Goal: Task Accomplishment & Management: Complete application form

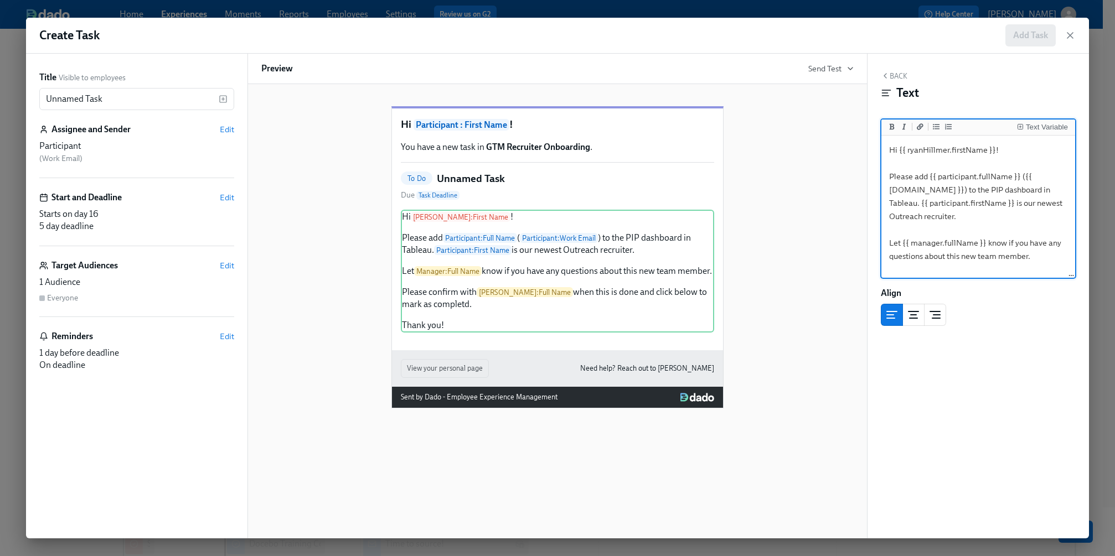
scroll to position [291, 0]
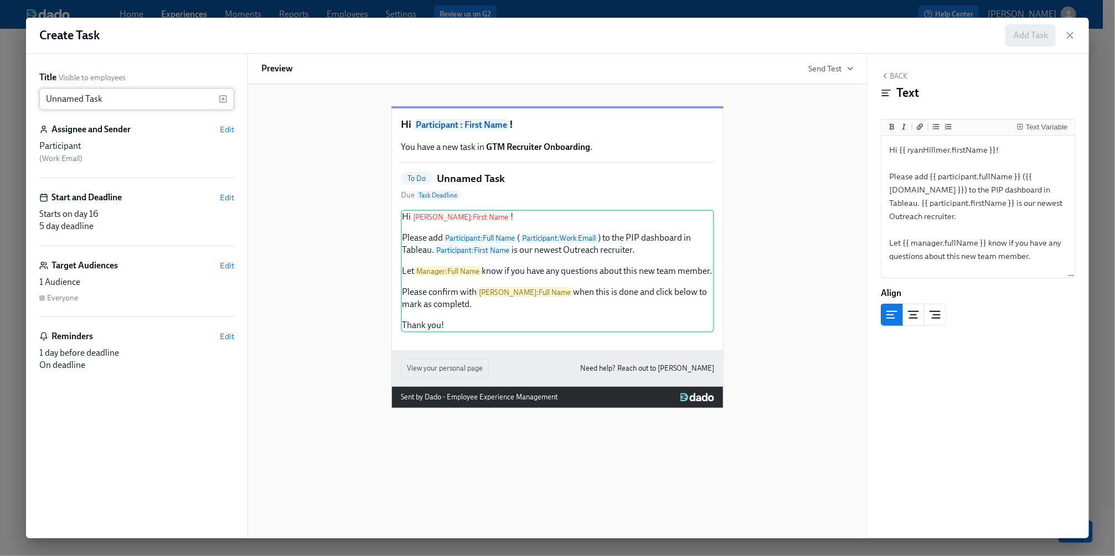
click at [152, 95] on input "Unnamed Task" at bounding box center [128, 99] width 179 height 22
paste input "Add {{ participant.fullName }} to the PIP Dashboard in [GEOGRAPHIC_DATA]"
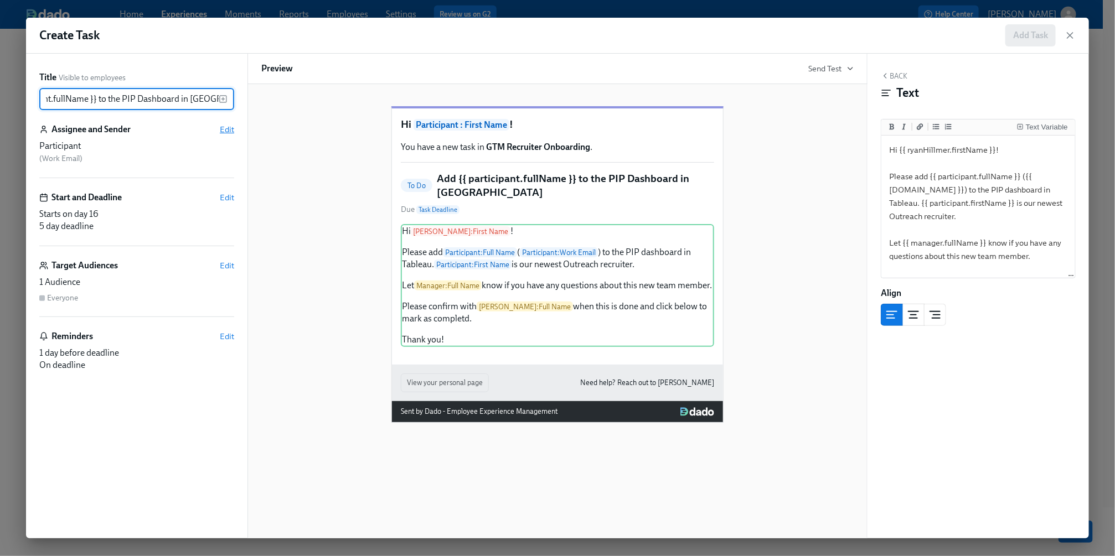
type input "Add {{ participant.fullName }} to the PIP Dashboard in [GEOGRAPHIC_DATA]"
click at [230, 132] on span "Edit" at bounding box center [227, 129] width 14 height 11
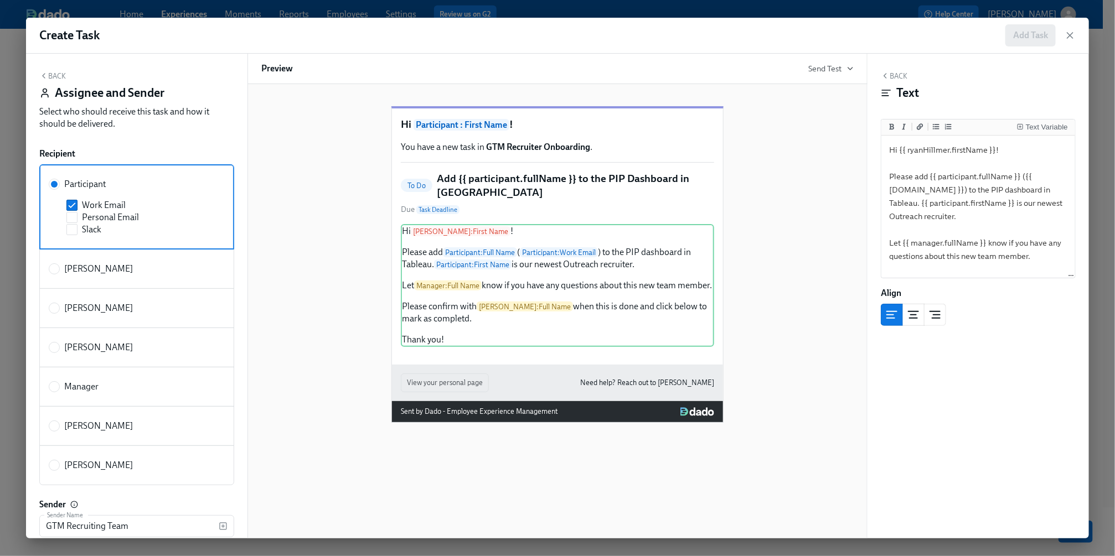
click at [112, 463] on span "[PERSON_NAME]" at bounding box center [98, 466] width 69 height 12
click at [59, 463] on input "[PERSON_NAME]" at bounding box center [54, 466] width 10 height 10
radio input "true"
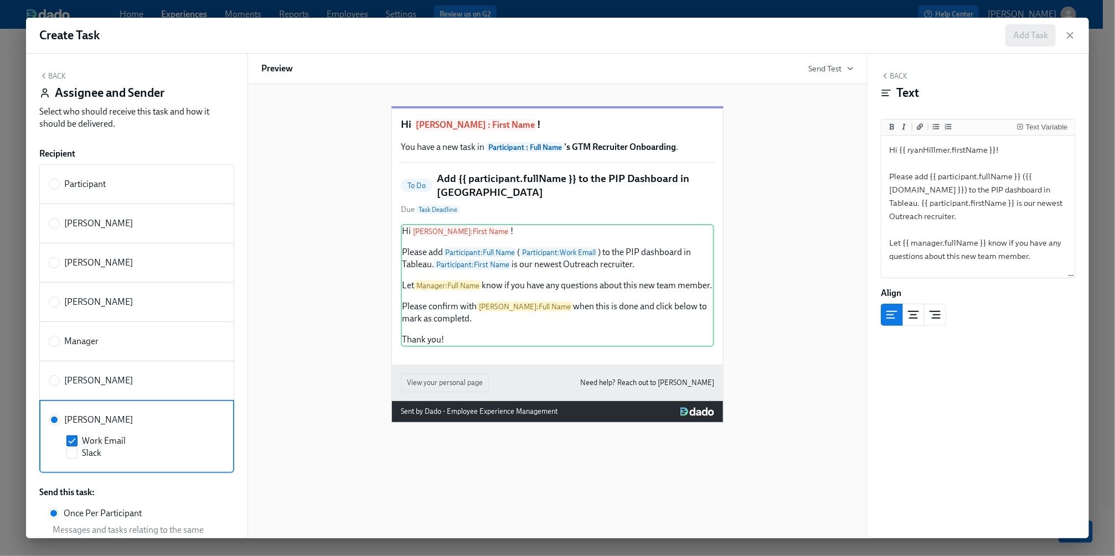
click at [59, 73] on button "Back" at bounding box center [52, 75] width 27 height 9
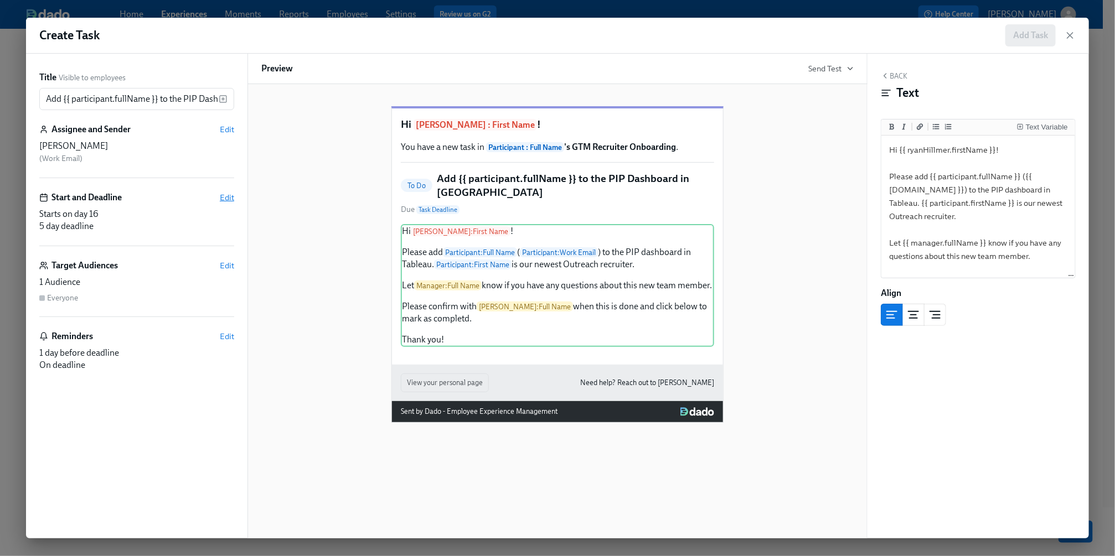
click at [225, 195] on span "Edit" at bounding box center [227, 197] width 14 height 11
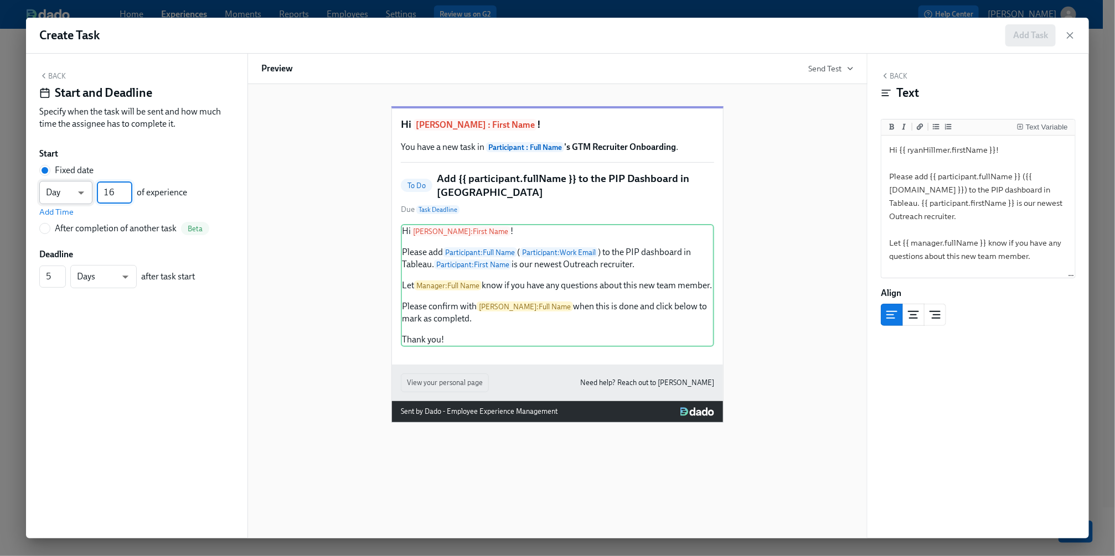
drag, startPoint x: 118, startPoint y: 192, endPoint x: 72, endPoint y: 190, distance: 46.0
click at [72, 190] on div "Day d ​ 16 ​ of experience" at bounding box center [113, 192] width 148 height 23
type input "4"
click at [64, 210] on span "Add Time" at bounding box center [56, 212] width 34 height 11
click at [72, 214] on input "09:00 AM" at bounding box center [66, 218] width 55 height 22
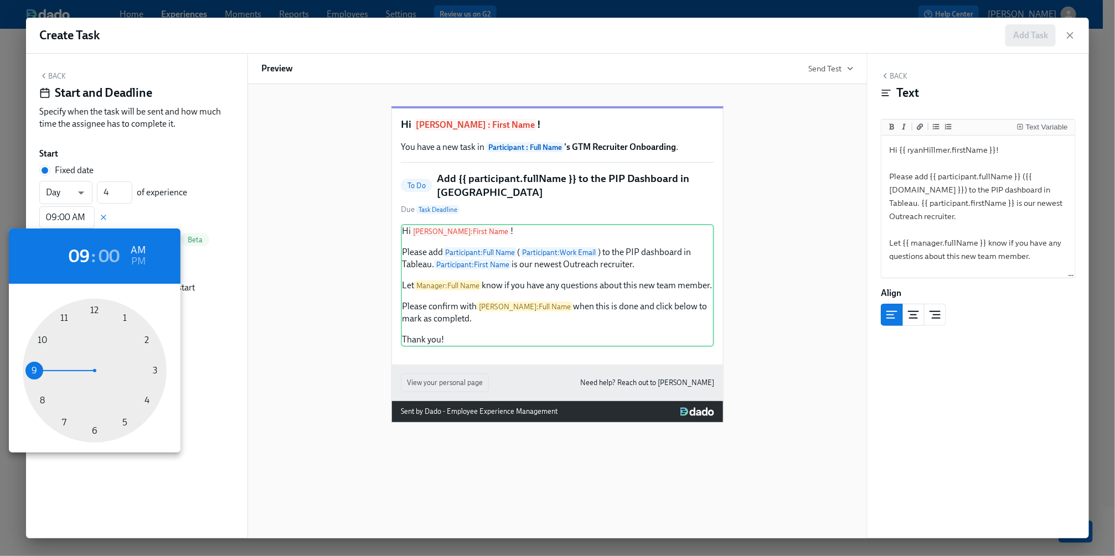
type input "10:00 AM"
click at [45, 342] on div at bounding box center [95, 371] width 144 height 144
click at [187, 159] on div at bounding box center [557, 278] width 1115 height 556
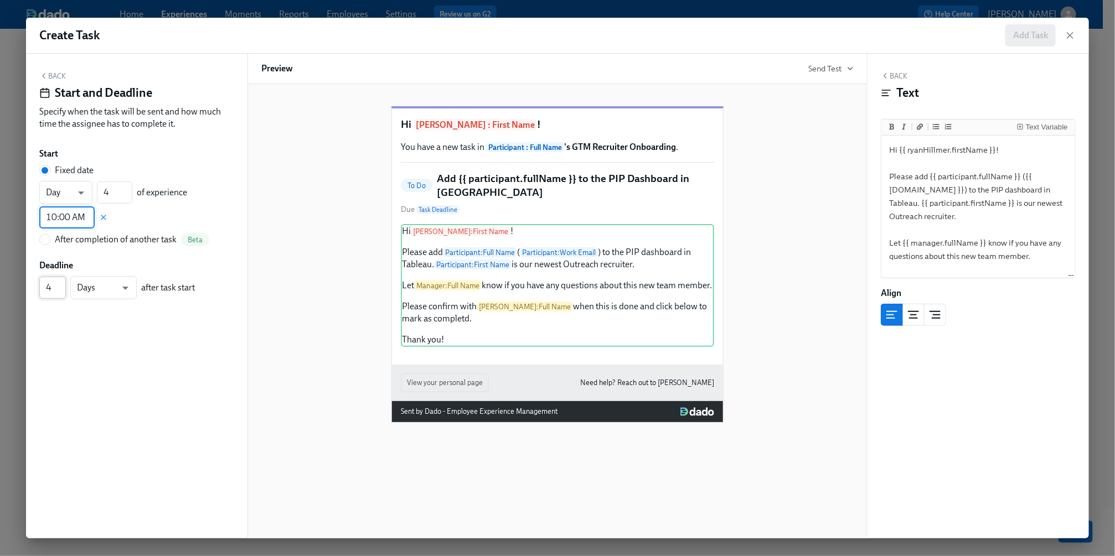
click at [58, 291] on input "4" at bounding box center [52, 288] width 27 height 22
click at [58, 291] on input "3" at bounding box center [52, 288] width 27 height 22
click at [58, 291] on input "2" at bounding box center [52, 288] width 27 height 22
type input "1"
click at [58, 291] on input "1" at bounding box center [52, 288] width 27 height 22
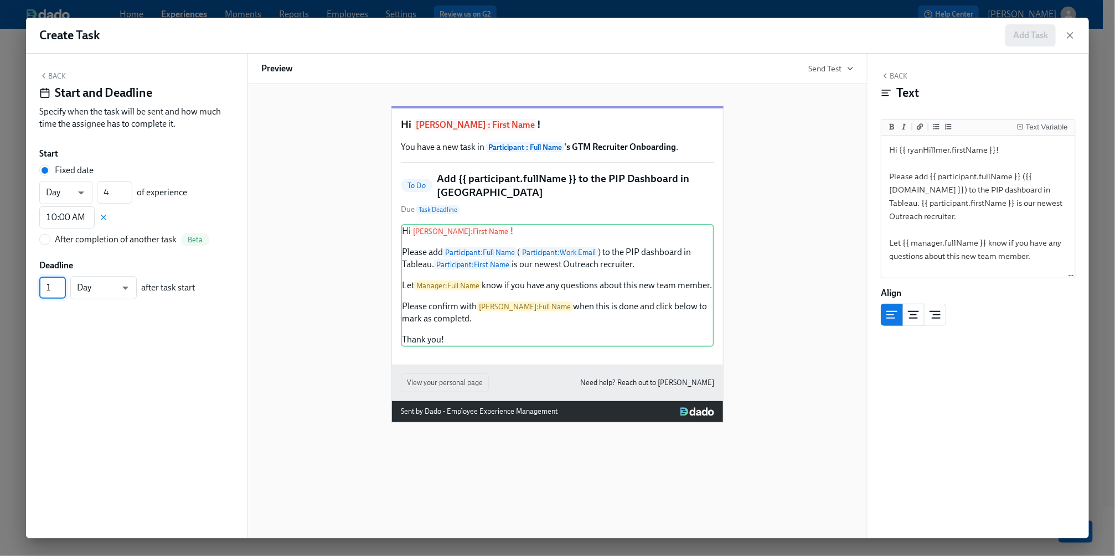
click at [54, 78] on button "Back" at bounding box center [52, 75] width 27 height 9
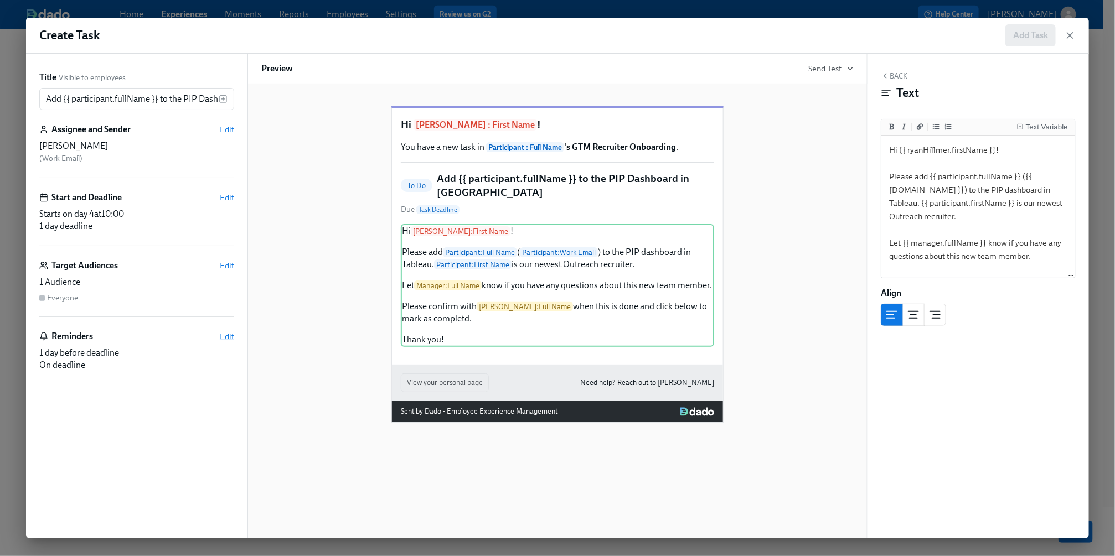
click at [233, 332] on span "Edit" at bounding box center [227, 336] width 14 height 11
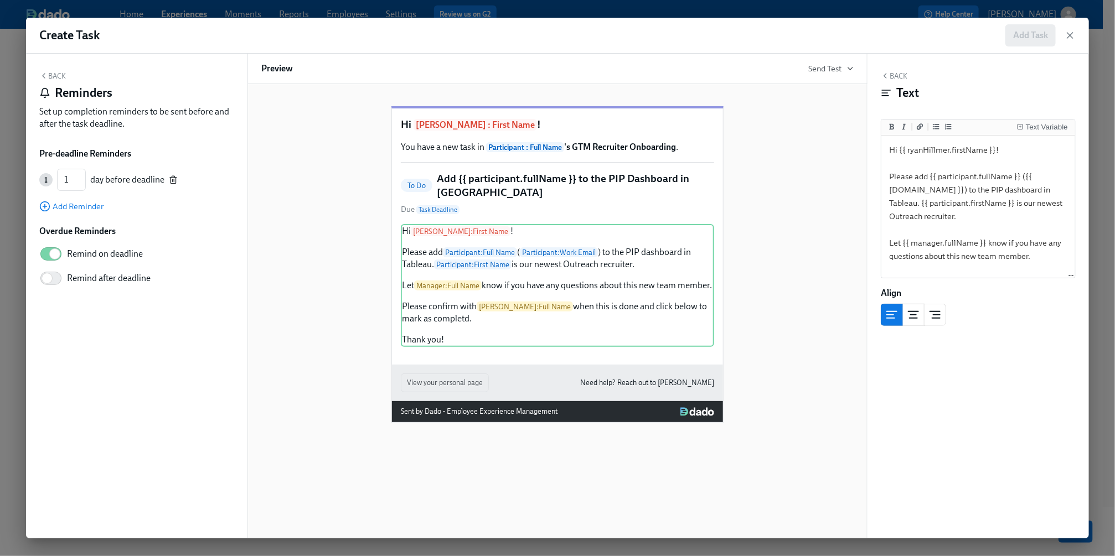
click at [172, 177] on icon "button" at bounding box center [173, 178] width 3 height 2
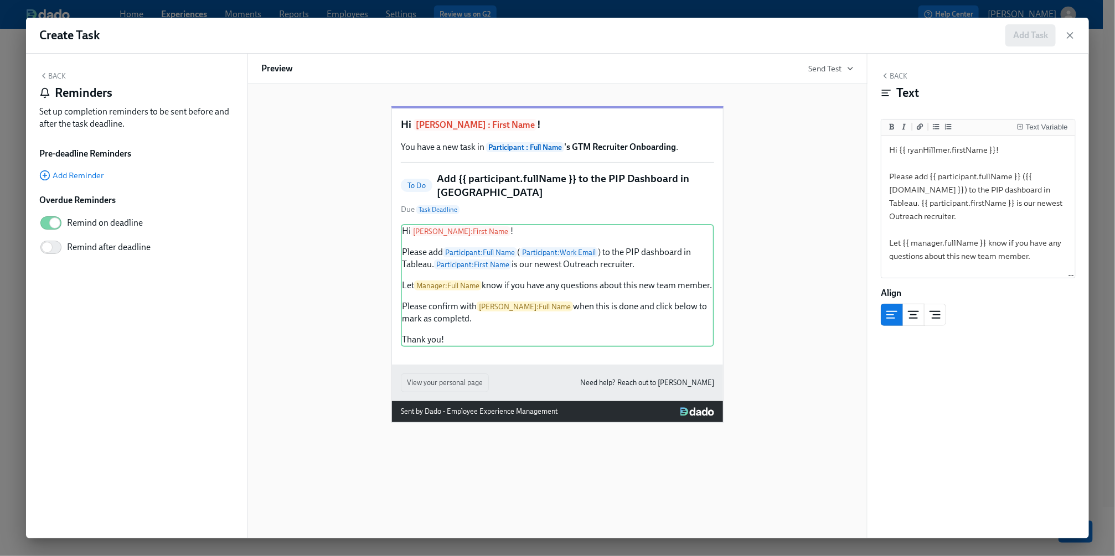
click at [55, 74] on button "Back" at bounding box center [52, 75] width 27 height 9
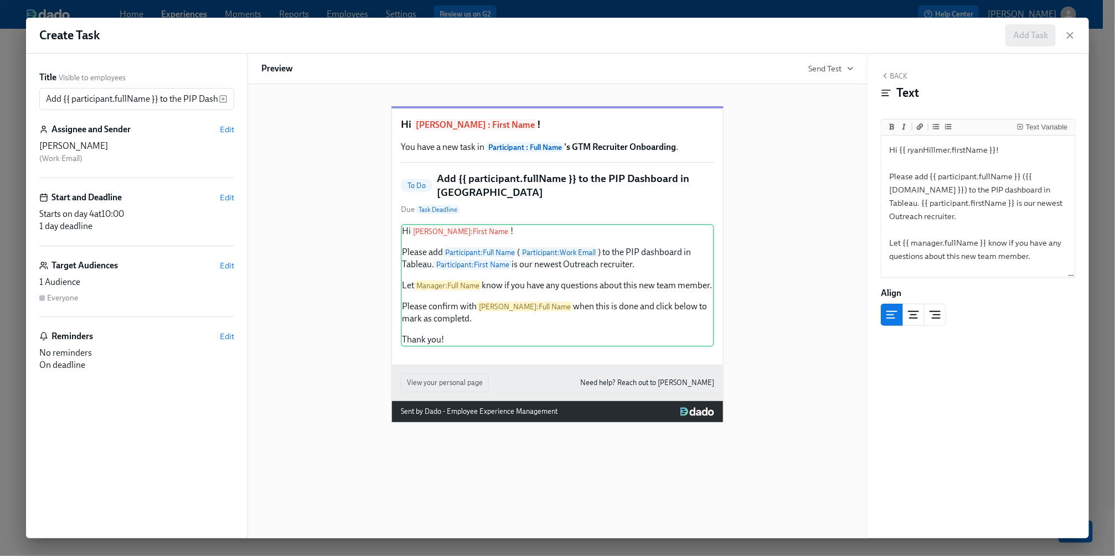
click at [899, 70] on div "Back Text Text Variable Hi {{ ryanHillmer.firstName }}! Please add {{ participa…" at bounding box center [978, 296] width 221 height 485
click at [899, 77] on button "Back" at bounding box center [894, 75] width 27 height 9
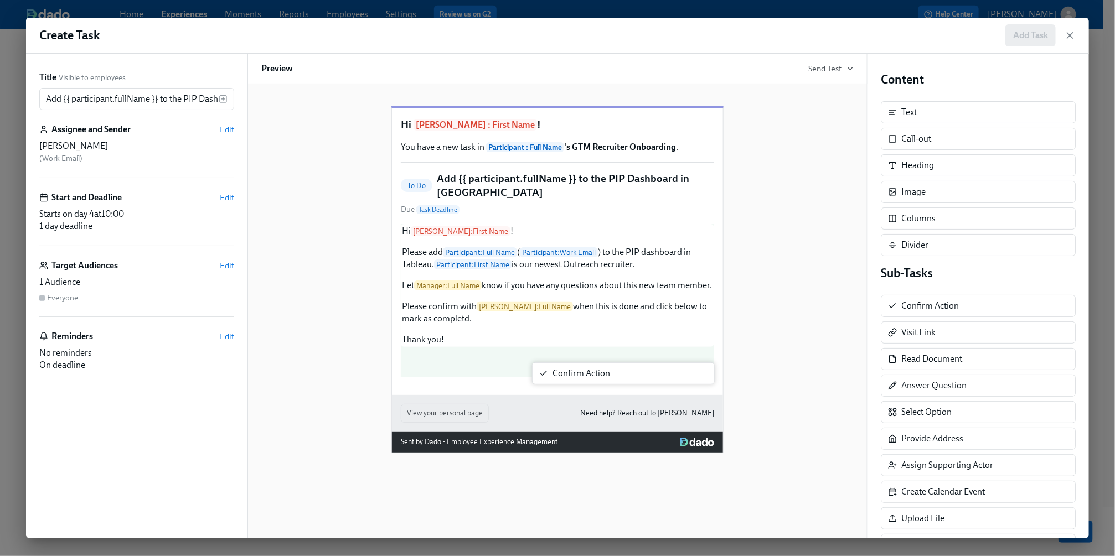
drag, startPoint x: 909, startPoint y: 312, endPoint x: 556, endPoint y: 381, distance: 359.3
click at [556, 381] on div "Title Visible to employees Add {{ participant.fullName }} to the PIP Dashboard …" at bounding box center [557, 296] width 1063 height 485
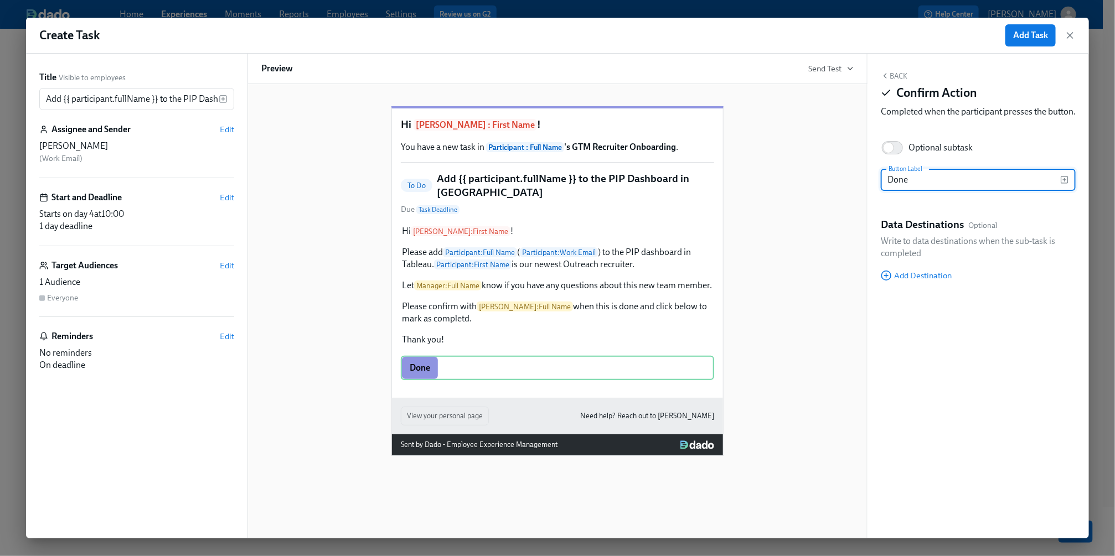
type input "Done"
click at [792, 233] on div "Hi [PERSON_NAME] : First Name ! You have a new task in Participant : Full Name …" at bounding box center [557, 273] width 592 height 368
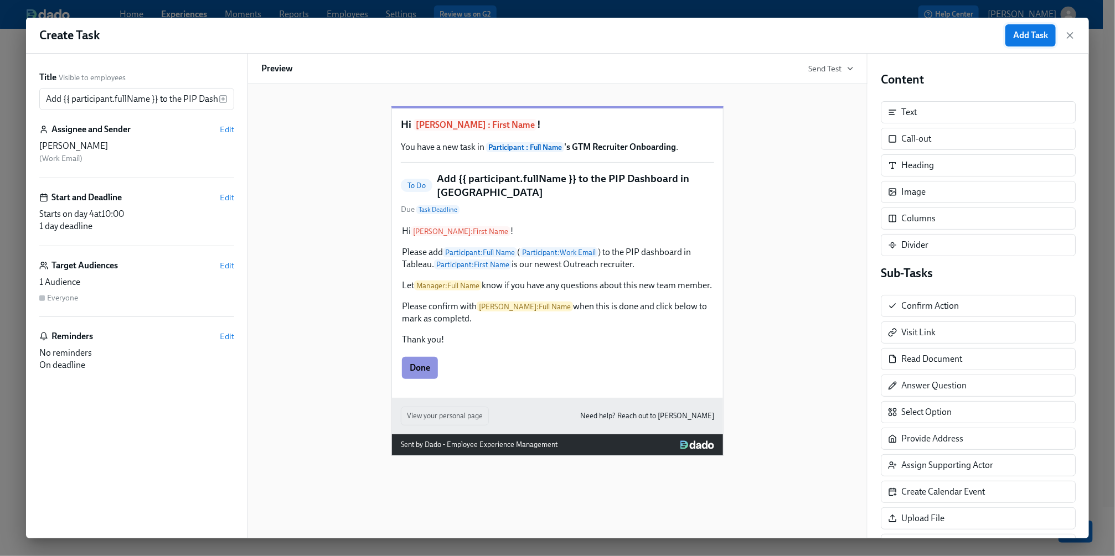
click at [1020, 38] on span "Add Task" at bounding box center [1030, 35] width 35 height 11
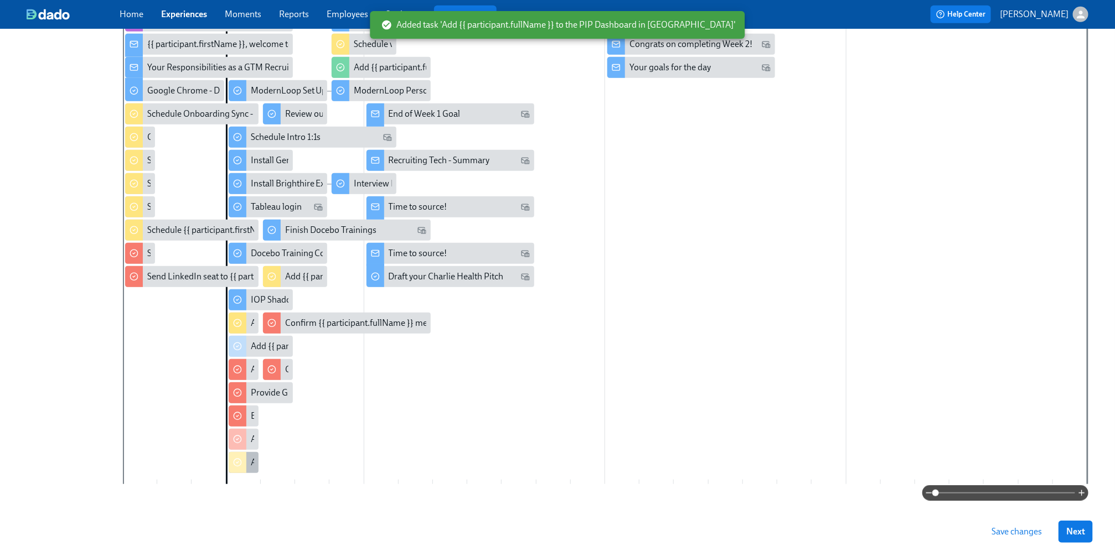
click at [245, 462] on div at bounding box center [238, 462] width 18 height 21
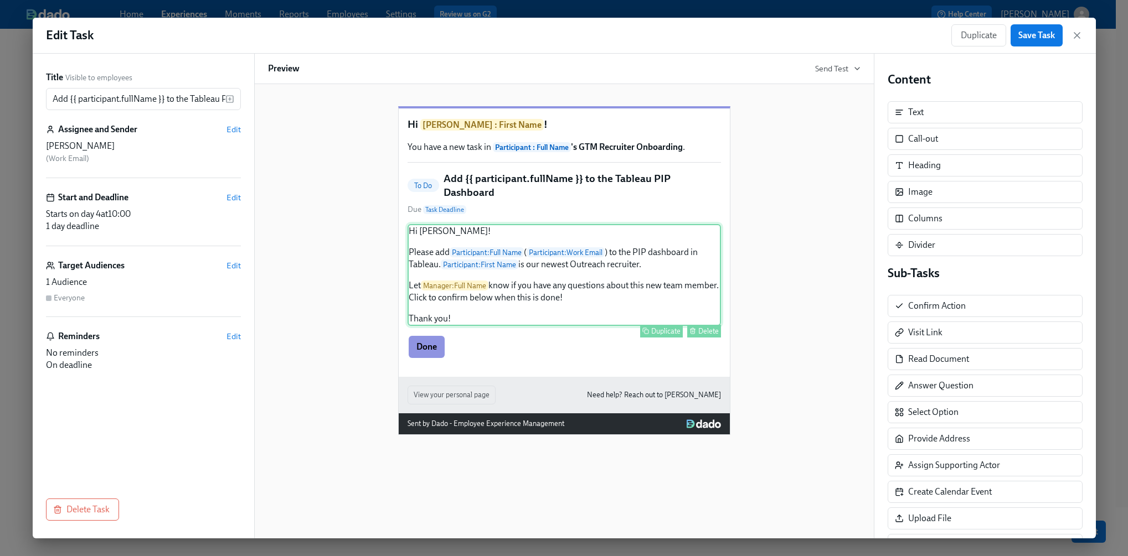
click at [652, 285] on div "Hi [PERSON_NAME]! Please add Participant : Full Name ( Participant : Work Email…" at bounding box center [564, 275] width 313 height 102
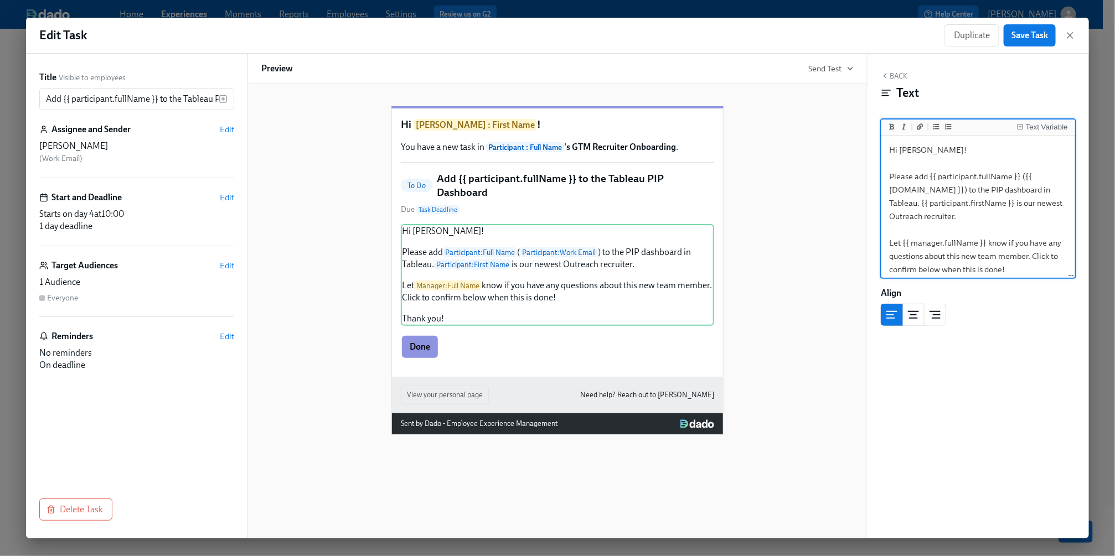
click at [941, 154] on textarea "Hi [PERSON_NAME]! Please add {{ participant.fullName }} ({{ [DOMAIN_NAME] }}) t…" at bounding box center [978, 223] width 189 height 171
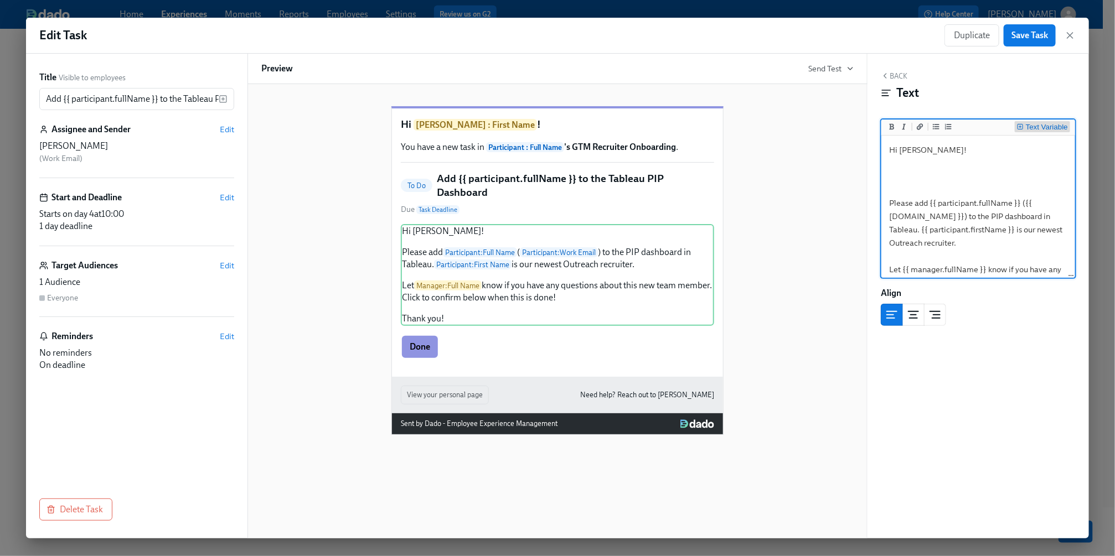
type textarea "Hi [PERSON_NAME]! Please add {{ participant.fullName }} ({{ [DOMAIN_NAME] }}) t…"
click at [1043, 127] on div "Text Variable" at bounding box center [1047, 127] width 42 height 8
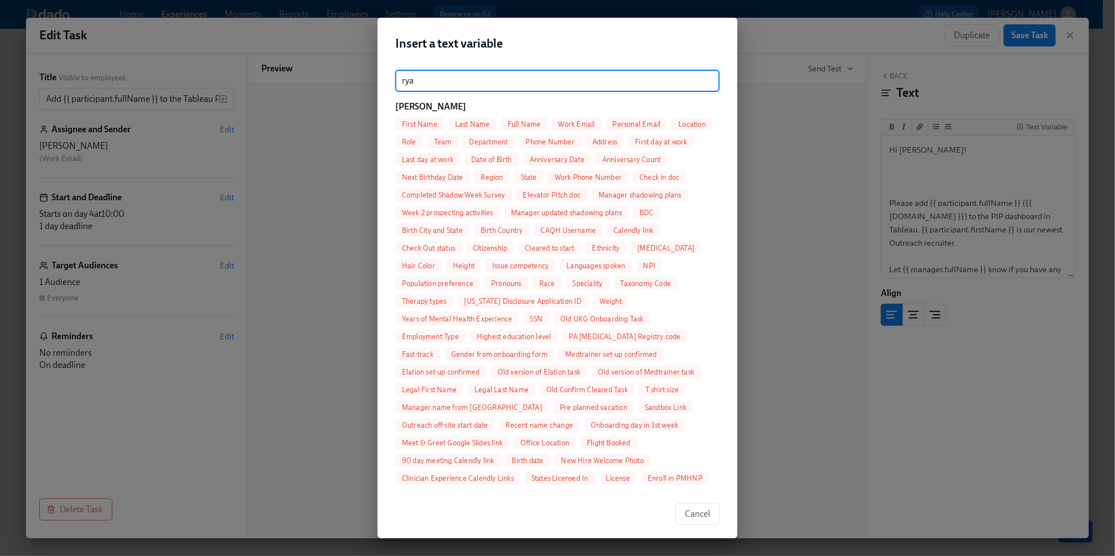
type input "rya"
click at [522, 121] on span "Full Name" at bounding box center [524, 124] width 47 height 8
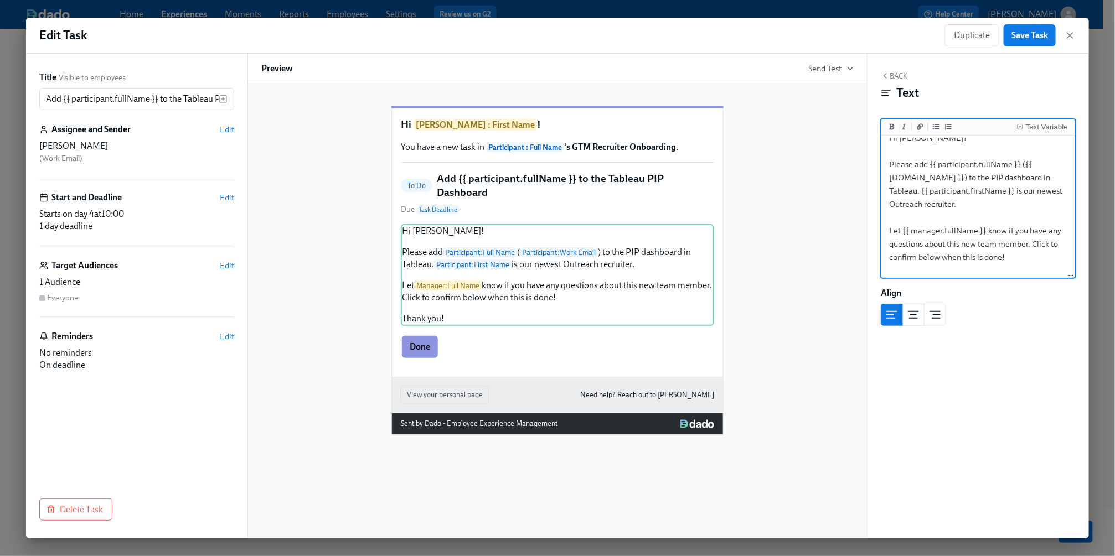
scroll to position [32, 0]
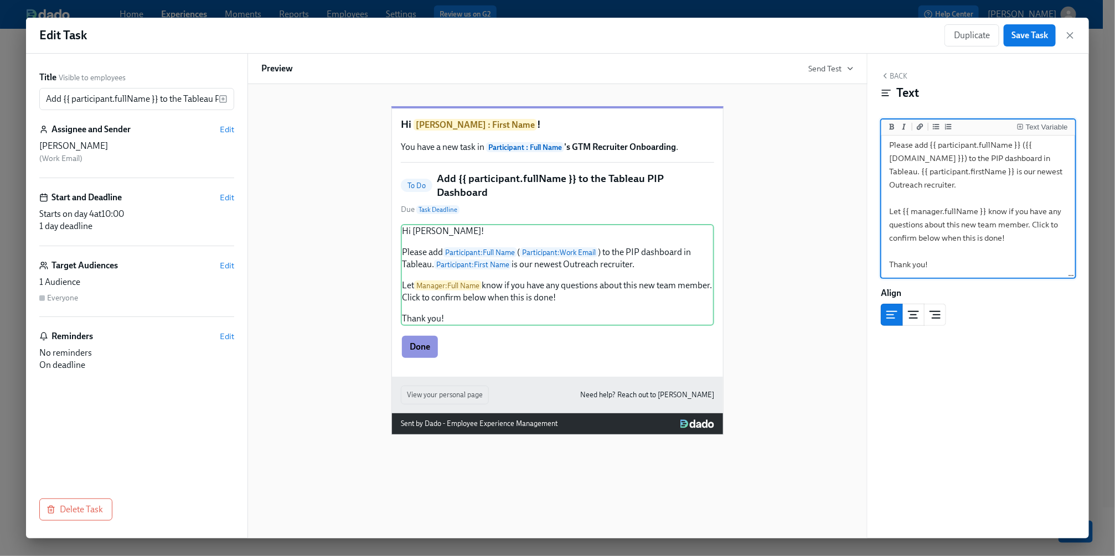
drag, startPoint x: 1045, startPoint y: 239, endPoint x: 880, endPoint y: 243, distance: 165.6
click at [880, 243] on div "Back Text Text Variable Hi [PERSON_NAME]! Please add {{ participant.fullName }}…" at bounding box center [978, 296] width 221 height 485
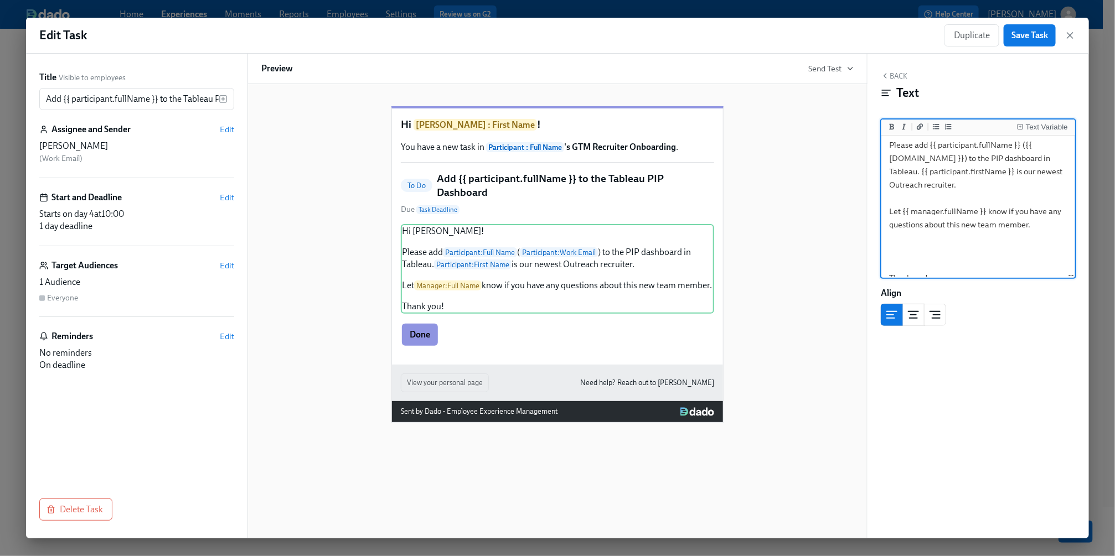
paste textarea "Please confirm with {{ zachNewman.fullName }} when this is done and click below…"
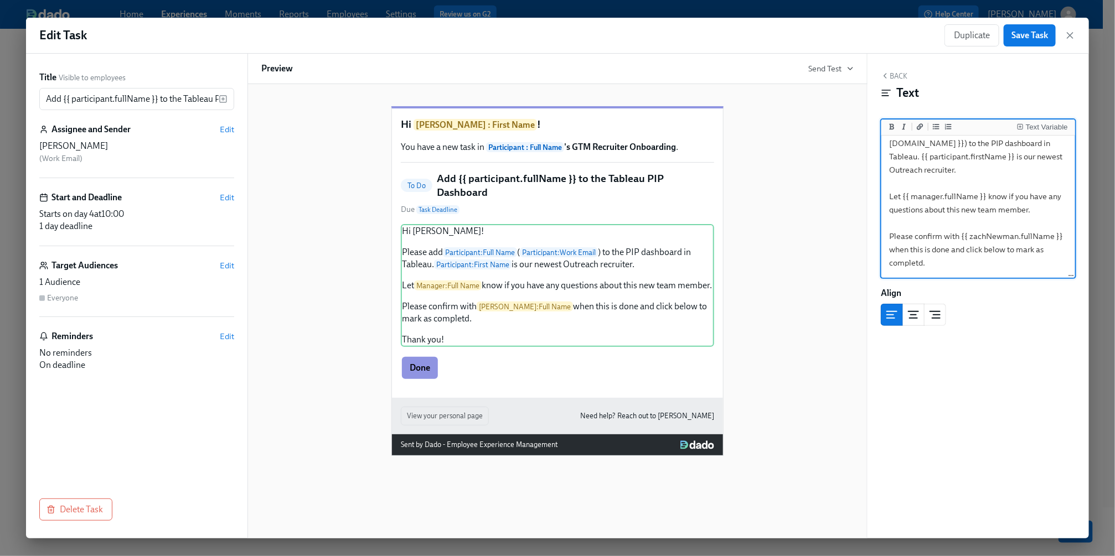
scroll to position [51, 0]
click at [962, 231] on textarea "Hi [PERSON_NAME]! Please add {{ participant.fullName }} ({{ [DOMAIN_NAME] }}) t…" at bounding box center [978, 191] width 189 height 210
drag, startPoint x: 896, startPoint y: 240, endPoint x: 961, endPoint y: 231, distance: 65.4
click at [961, 231] on textarea "Hi [PERSON_NAME]! Please add {{ participant.fullName }} ({{ [DOMAIN_NAME] }}) t…" at bounding box center [978, 191] width 189 height 210
drag, startPoint x: 961, startPoint y: 231, endPoint x: 895, endPoint y: 239, distance: 66.3
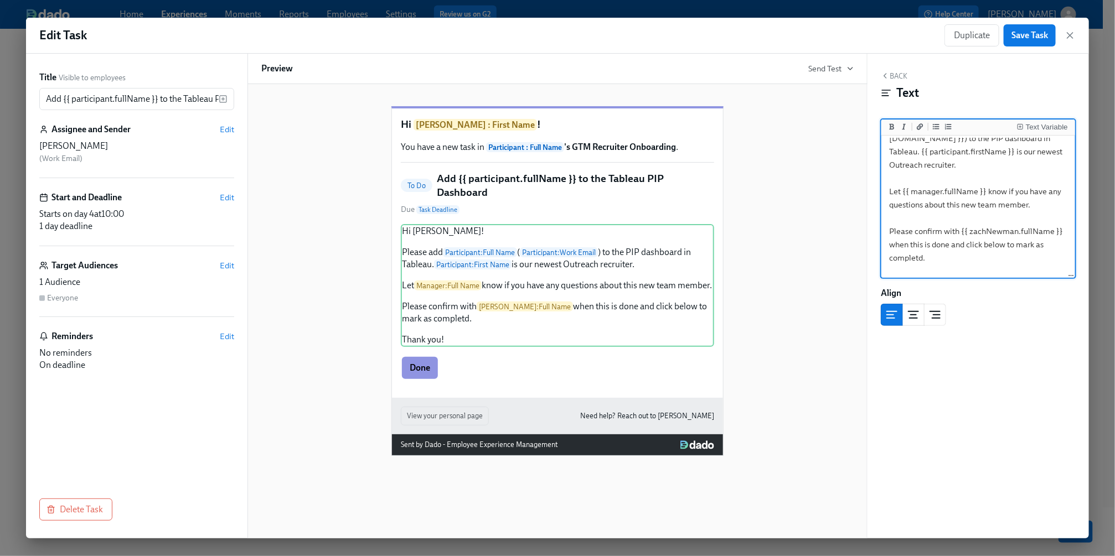
click at [895, 239] on textarea "Hi [PERSON_NAME]! Please add {{ participant.fullName }} ({{ [DOMAIN_NAME] }}) t…" at bounding box center [978, 191] width 189 height 210
type textarea "Hi [PERSON_NAME]! Please add {{ participant.fullName }} ({{ [DOMAIN_NAME] }}) t…"
click at [1026, 121] on button "Text Variable" at bounding box center [1042, 126] width 55 height 11
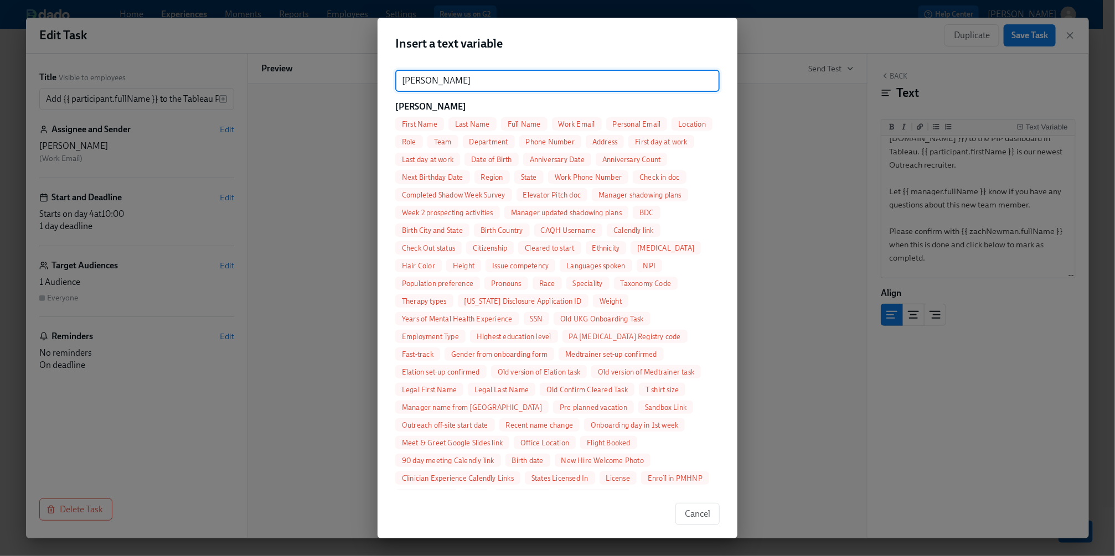
type input "[PERSON_NAME]"
click at [519, 121] on span "Full Name" at bounding box center [524, 124] width 47 height 8
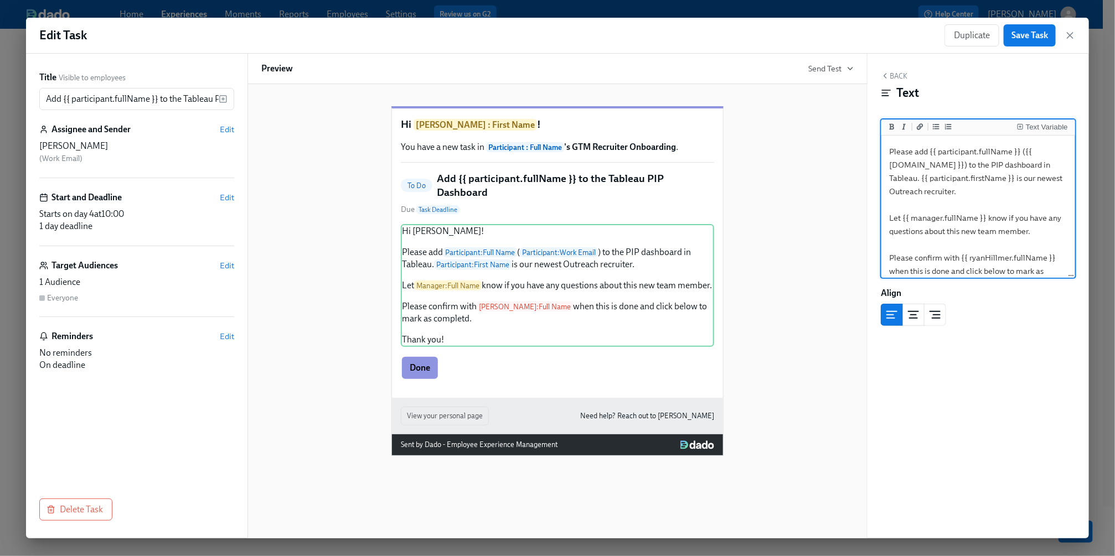
scroll to position [0, 0]
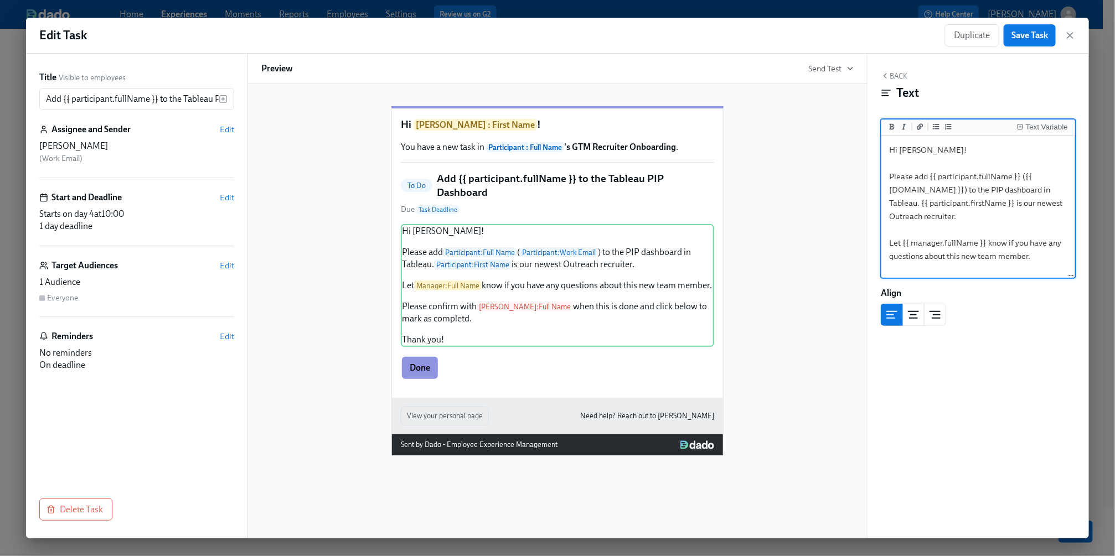
click at [891, 176] on textarea "Hi [PERSON_NAME]! Please add {{ participant.fullName }} ({{ [DOMAIN_NAME] }}) t…" at bounding box center [978, 243] width 189 height 210
click at [1013, 220] on textarea "Hi [PERSON_NAME]! Please add {{ participant.fullName }} ({{ [DOMAIN_NAME] }}) t…" at bounding box center [978, 243] width 189 height 210
type textarea "Hi [PERSON_NAME]! Please add {{ participant.fullName }} ({{ [DOMAIN_NAME] }}) t…"
click at [1041, 127] on div "Text Variable" at bounding box center [1047, 127] width 42 height 8
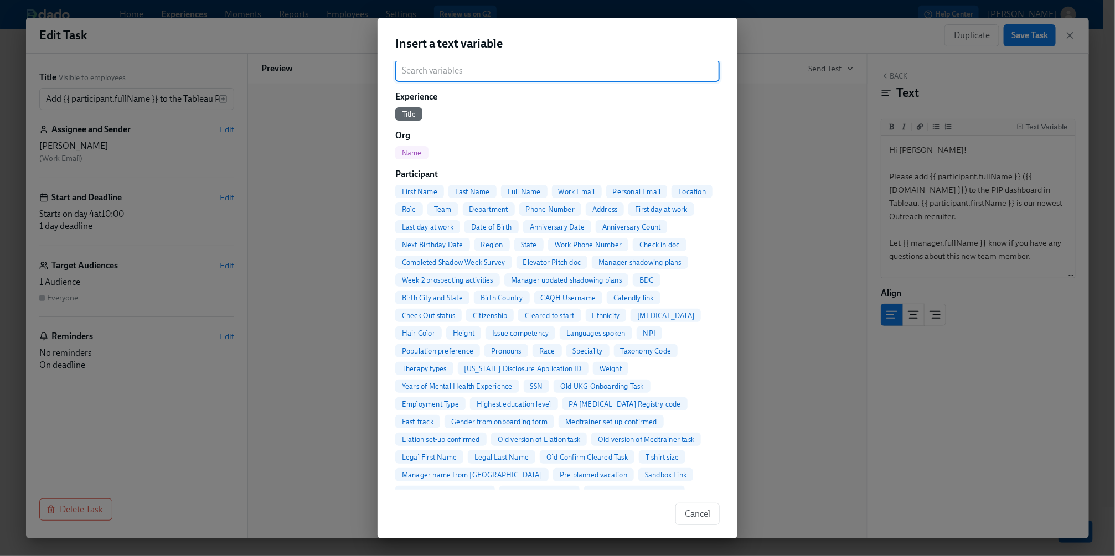
scroll to position [5, 0]
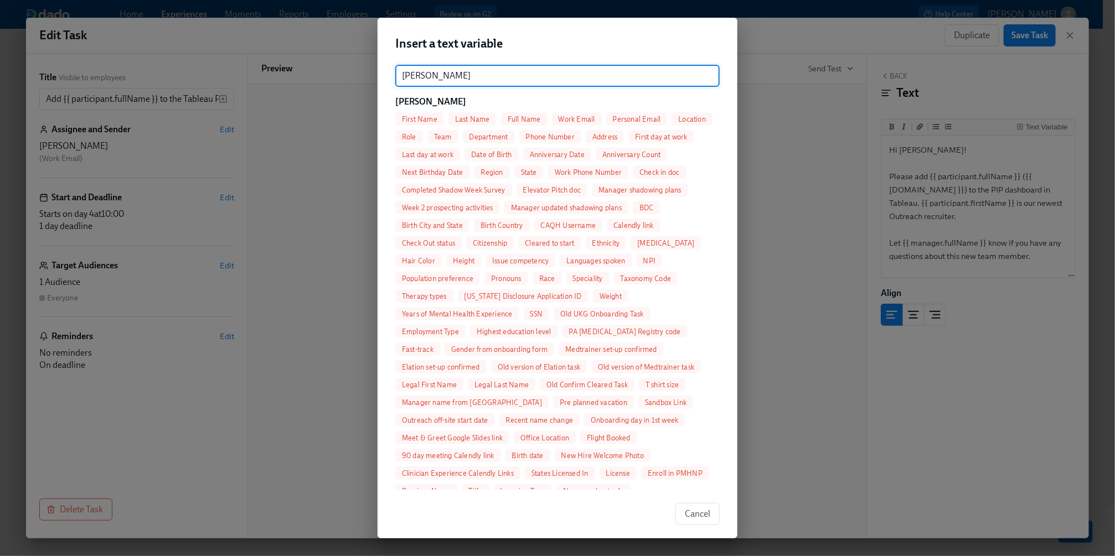
type input "[PERSON_NAME]"
click at [528, 118] on span "Full Name" at bounding box center [524, 119] width 47 height 8
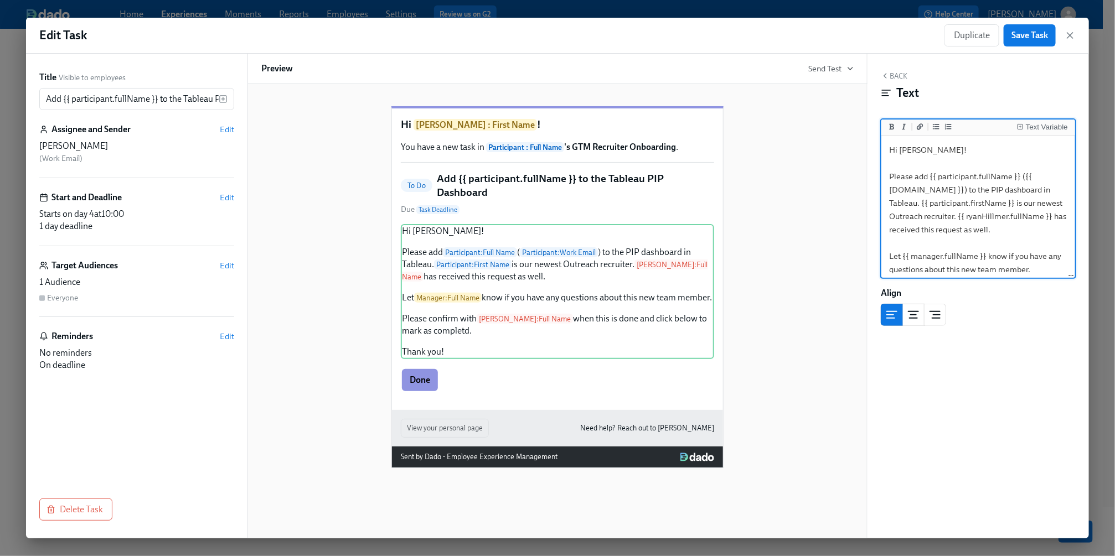
type textarea "Hi [PERSON_NAME]! Please add {{ participant.fullName }} ({{ [DOMAIN_NAME] }}) t…"
click at [1021, 240] on textarea "Hi [PERSON_NAME]! Please add {{ participant.fullName }} ({{ [DOMAIN_NAME] }}) t…" at bounding box center [978, 250] width 189 height 224
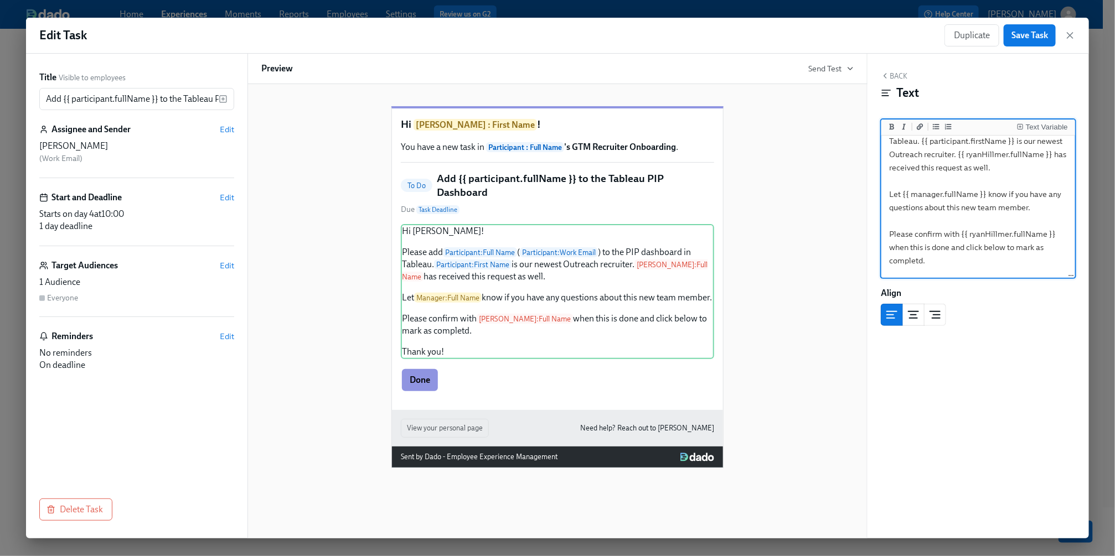
scroll to position [98, 0]
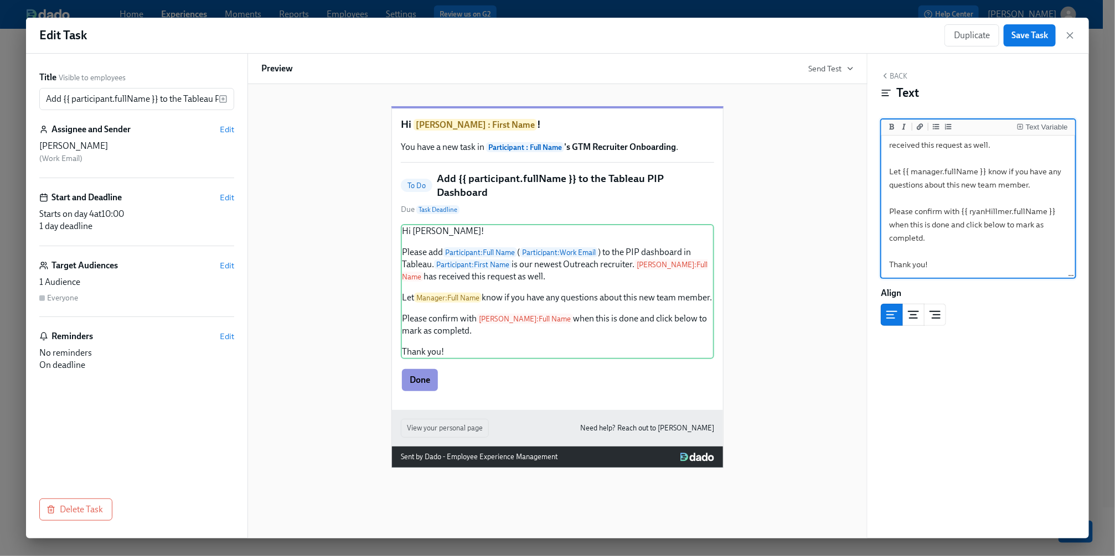
click at [1021, 240] on textarea "Hi [PERSON_NAME]! Please add {{ participant.fullName }} ({{ [DOMAIN_NAME] }}) t…" at bounding box center [978, 165] width 189 height 224
drag, startPoint x: 935, startPoint y: 240, endPoint x: 883, endPoint y: 215, distance: 57.5
click at [883, 215] on div "Hi [PERSON_NAME]! Please add {{ participant.fullName }} ({{ [DOMAIN_NAME] }}) t…" at bounding box center [978, 207] width 194 height 143
click at [572, 280] on div "Hi [PERSON_NAME]! Please add Participant : Full Name ( Participant : Work Email…" at bounding box center [557, 291] width 313 height 135
click at [546, 280] on div "Hi [PERSON_NAME]! Please add Participant : Full Name ( Participant : Work Email…" at bounding box center [557, 291] width 313 height 135
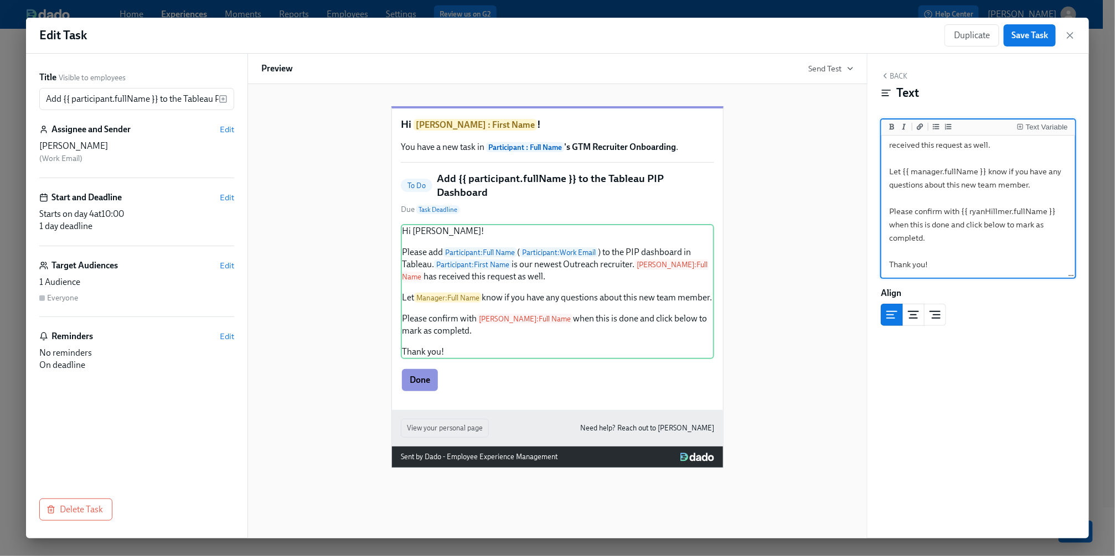
click at [971, 234] on textarea "Hi [PERSON_NAME]! Please add {{ participant.fullName }} ({{ [DOMAIN_NAME] }}) t…" at bounding box center [978, 165] width 189 height 224
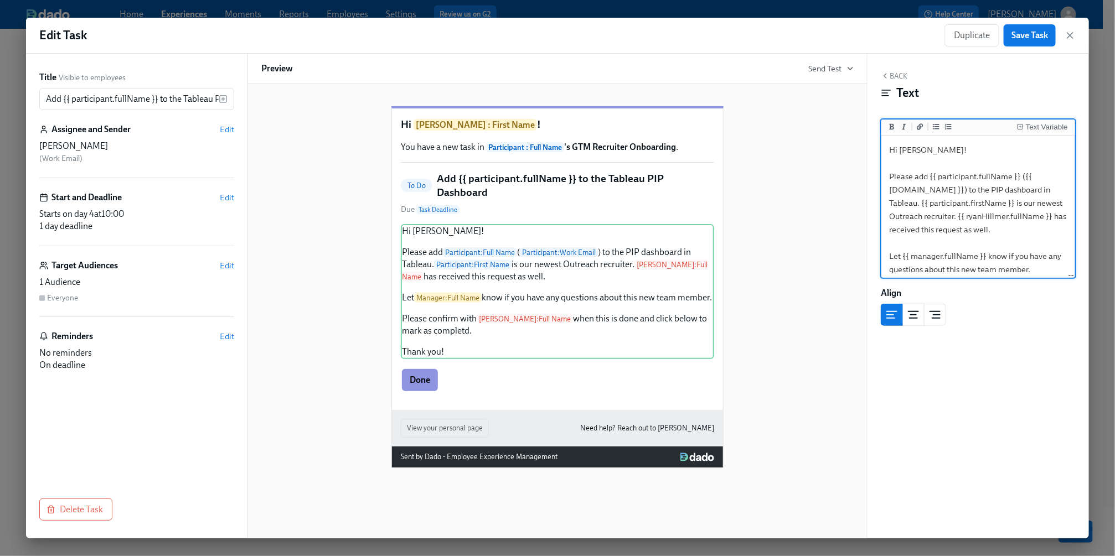
drag, startPoint x: 962, startPoint y: 241, endPoint x: 977, endPoint y: 234, distance: 16.4
click at [977, 234] on textarea "Hi [PERSON_NAME]! Please add {{ participant.fullName }} ({{ [DOMAIN_NAME] }}) t…" at bounding box center [978, 250] width 189 height 224
click at [1024, 35] on span "Save Task" at bounding box center [1030, 35] width 37 height 11
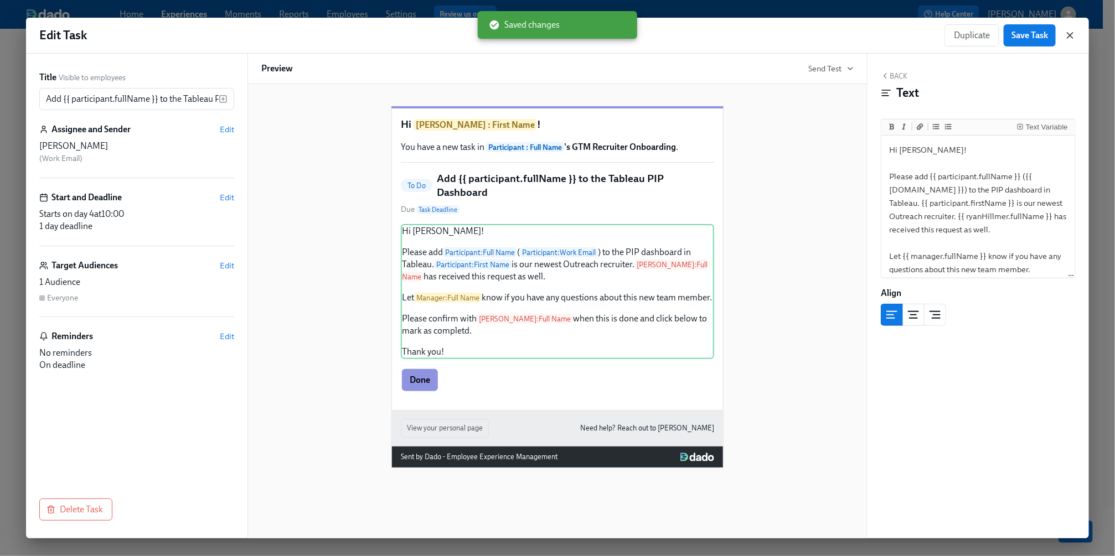
click at [1069, 32] on icon "button" at bounding box center [1070, 35] width 11 height 11
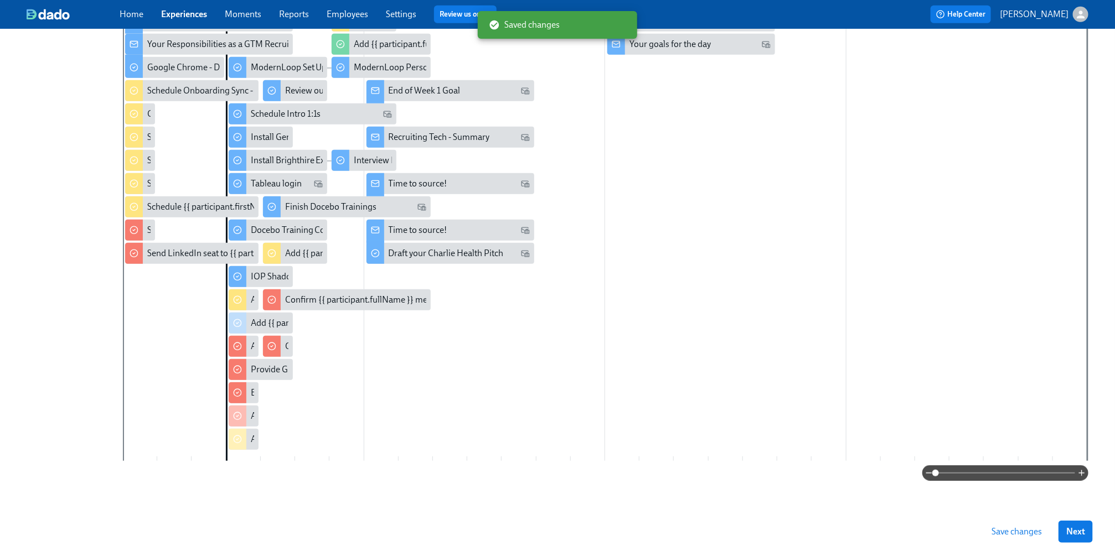
click at [254, 421] on div at bounding box center [256, 416] width 6 height 21
click at [240, 418] on icon at bounding box center [237, 416] width 9 height 9
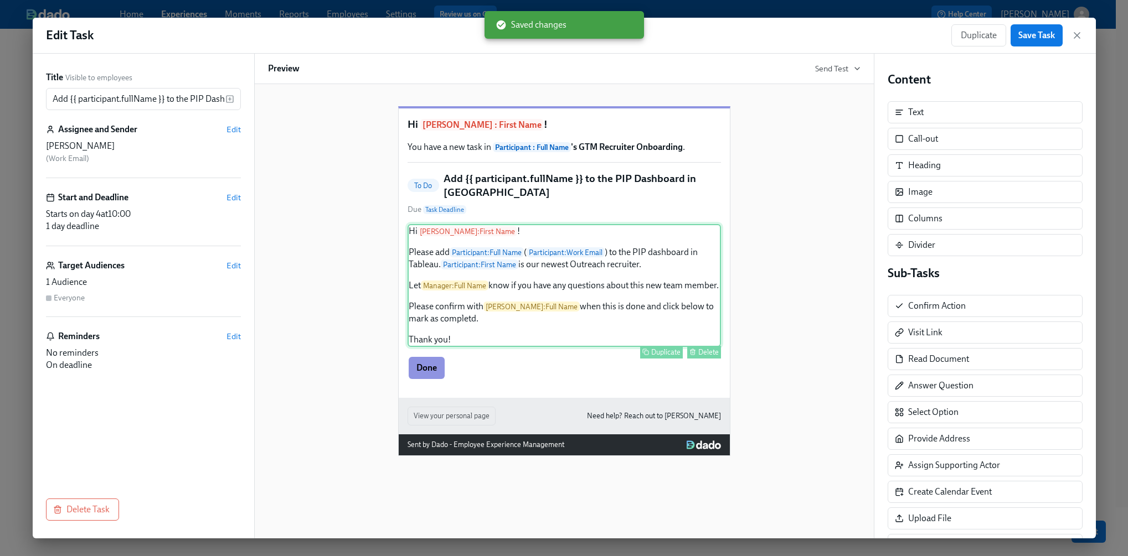
click at [674, 300] on div "Hi [PERSON_NAME] : First Name ! Please add Participant : Full Name ( Participan…" at bounding box center [564, 285] width 313 height 123
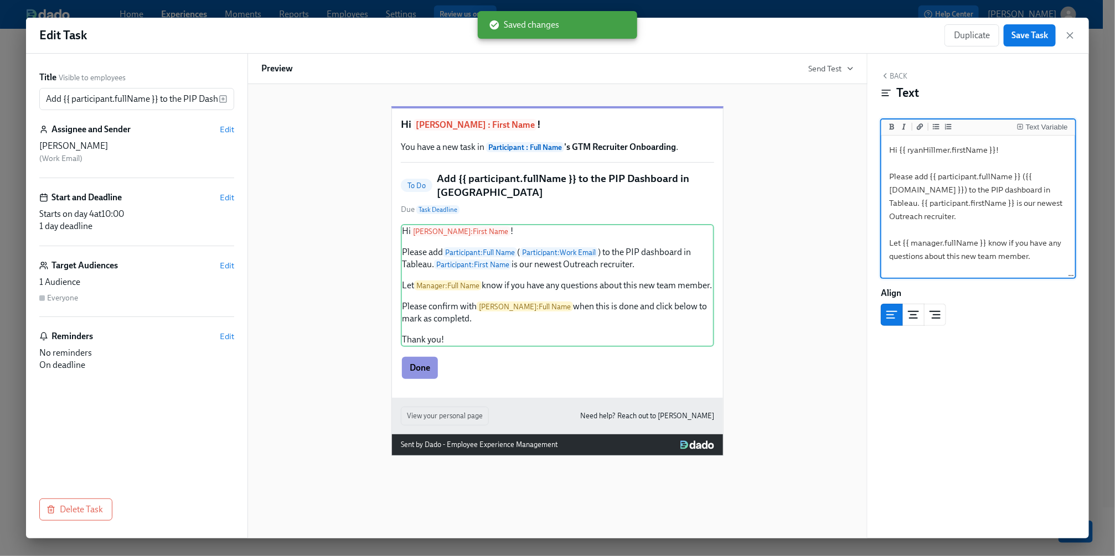
click at [983, 209] on textarea "Hi {{ ryanHillmer.firstName }}! Please add {{ participant.fullName }} ({{ [DOMA…" at bounding box center [978, 243] width 189 height 210
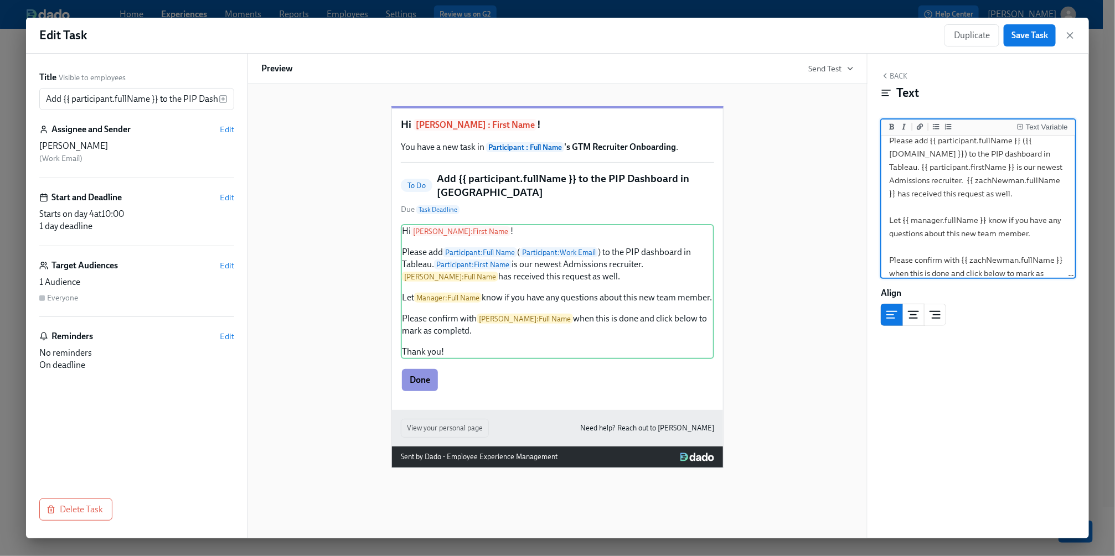
scroll to position [6, 0]
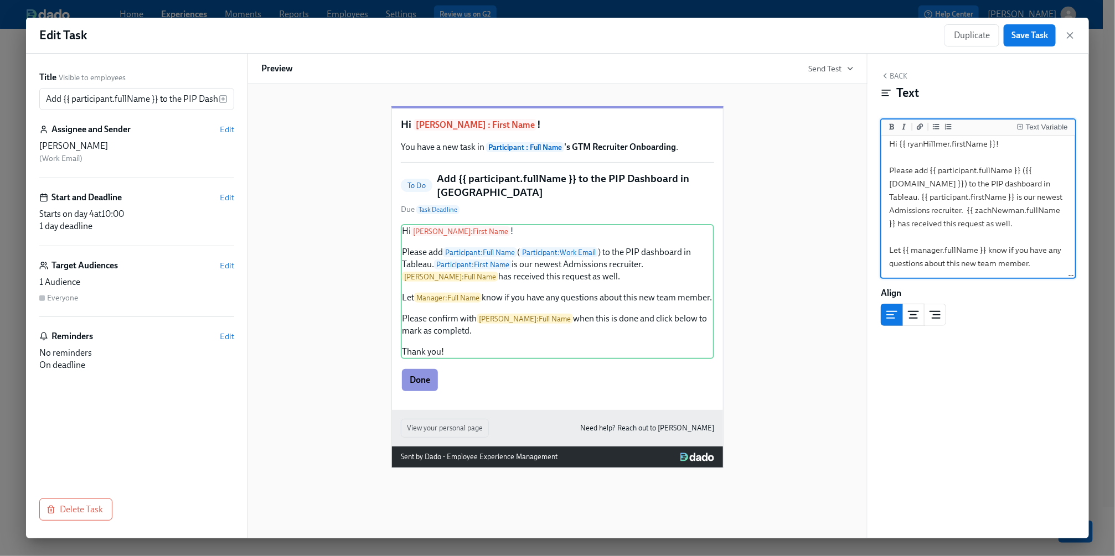
drag, startPoint x: 957, startPoint y: 209, endPoint x: 917, endPoint y: 209, distance: 39.9
click at [917, 209] on textarea "Hi {{ ryanHillmer.firstName }}! Please add {{ participant.fullName }} ({{ [DOMA…" at bounding box center [978, 244] width 189 height 224
type textarea "Hi {{ ryanHillmer.firstName }}! Please add {{ participant.fullName }} ({{ [DOMA…"
click at [1031, 39] on span "Save Task" at bounding box center [1030, 35] width 37 height 11
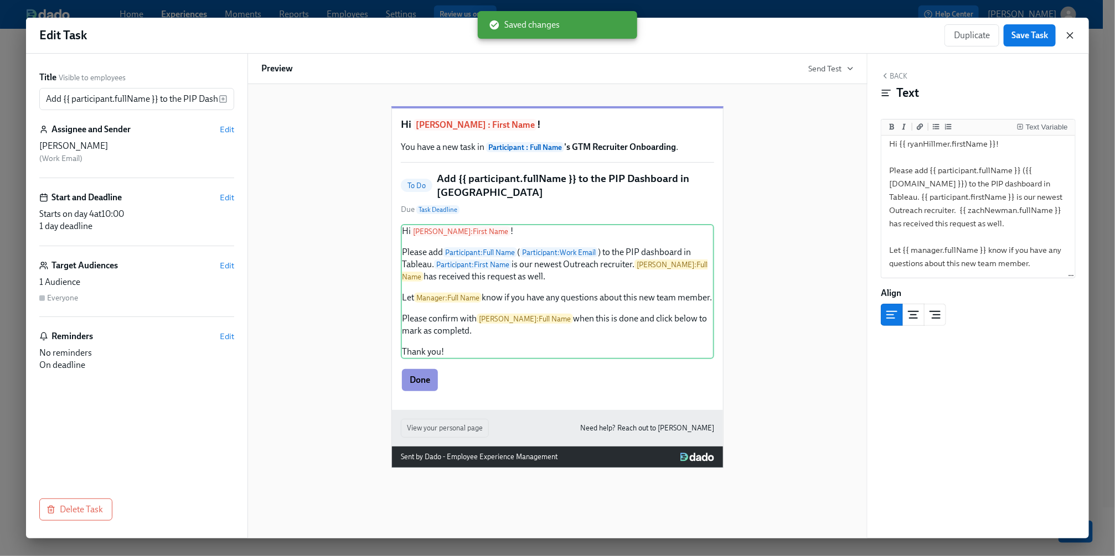
click at [1071, 36] on icon "button" at bounding box center [1070, 36] width 6 height 6
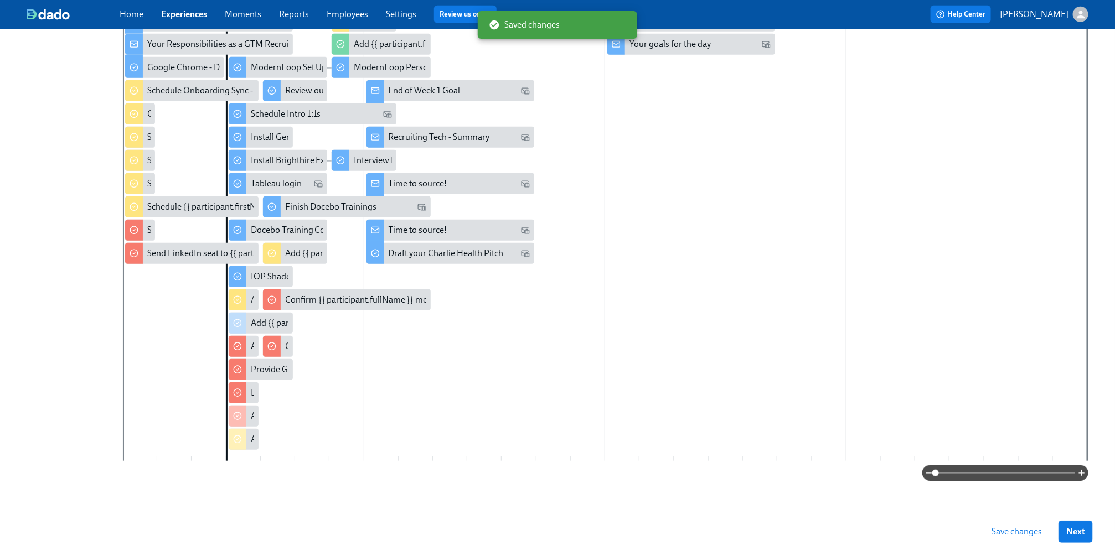
click at [1010, 533] on span "Save changes" at bounding box center [1017, 532] width 50 height 11
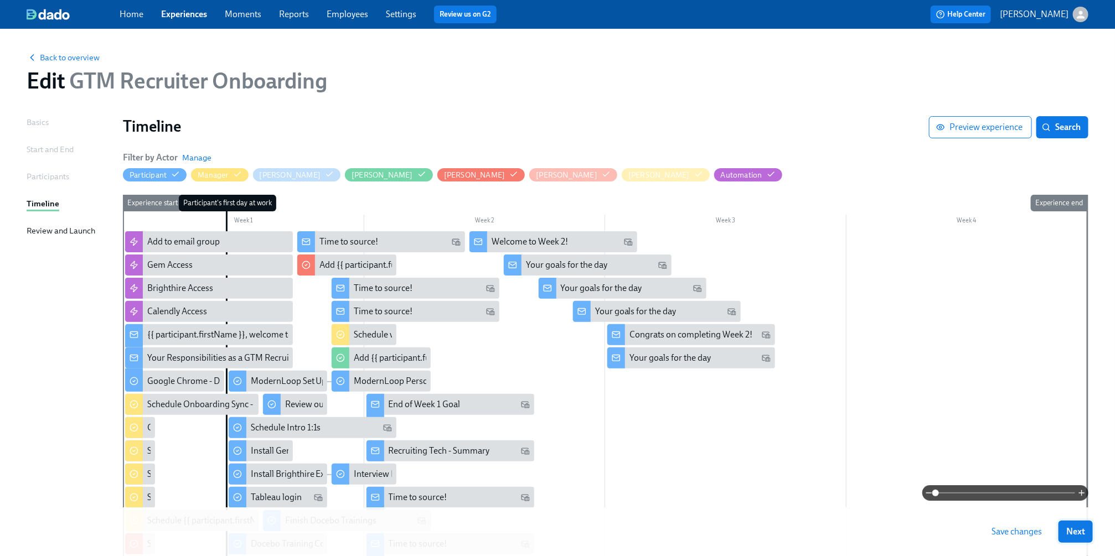
click at [1085, 532] on span "Next" at bounding box center [1075, 532] width 19 height 11
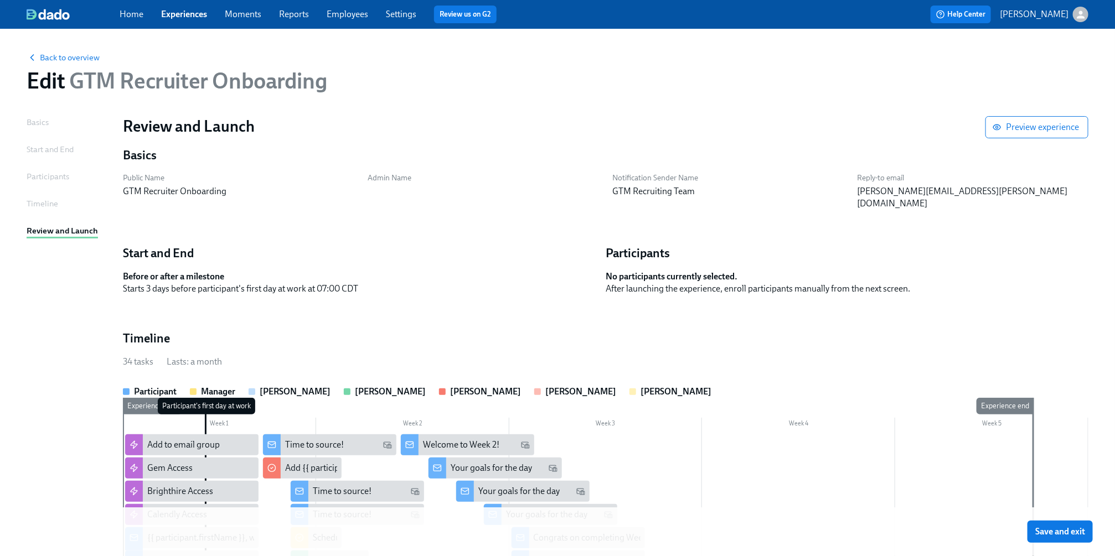
click at [1085, 532] on span "Save and exit" at bounding box center [1060, 532] width 50 height 11
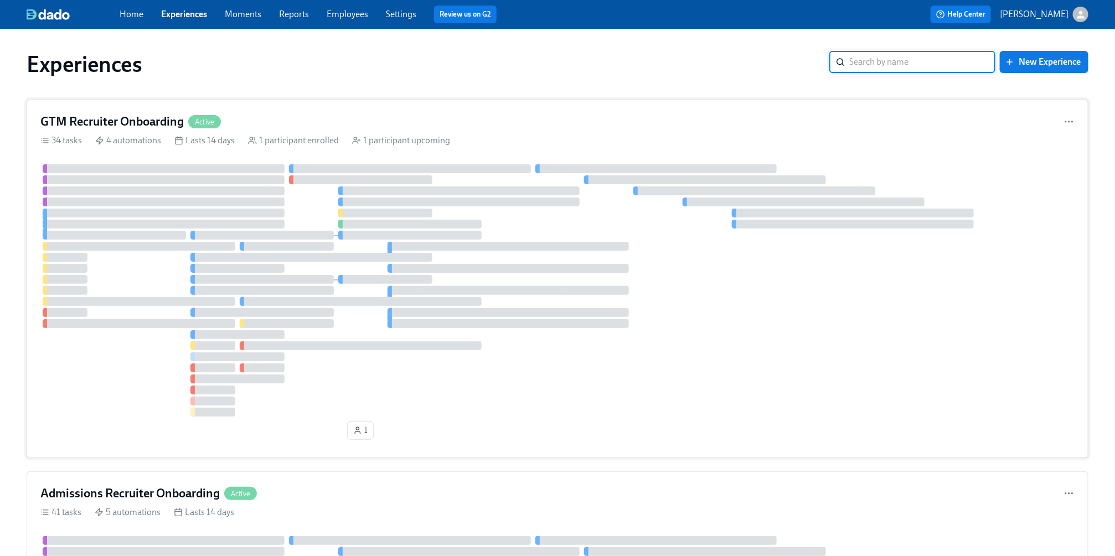
click at [700, 120] on div "GTM Recruiter Onboarding Active" at bounding box center [557, 122] width 1034 height 17
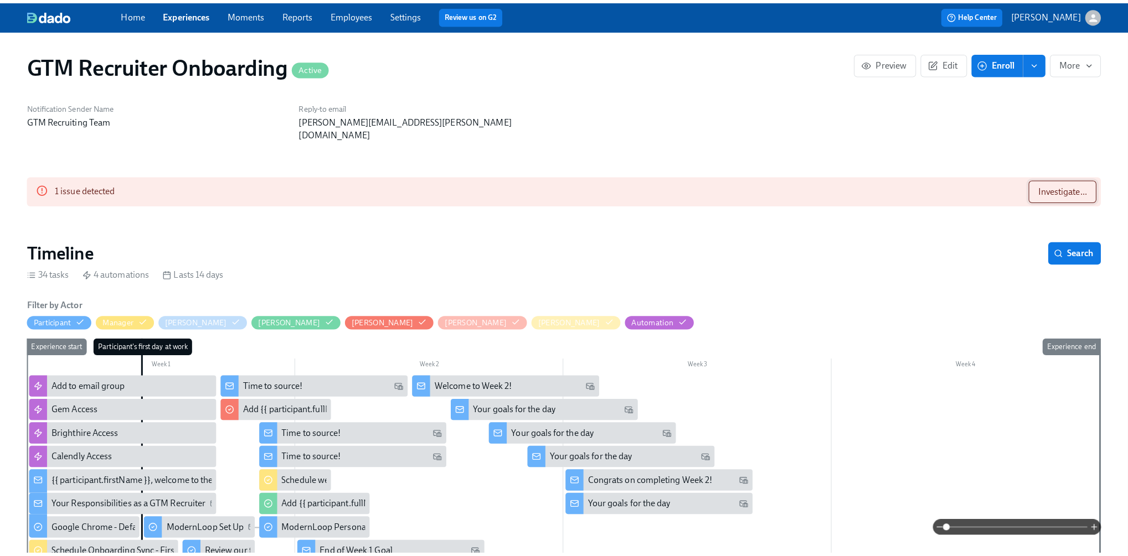
scroll to position [0, 695]
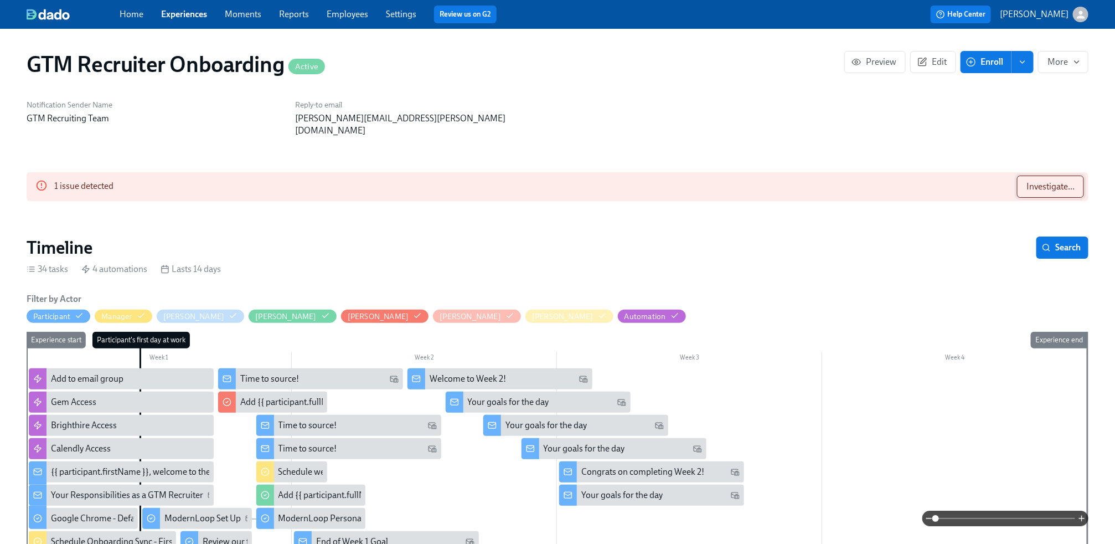
click at [1027, 181] on span "Investigate..." at bounding box center [1051, 186] width 48 height 11
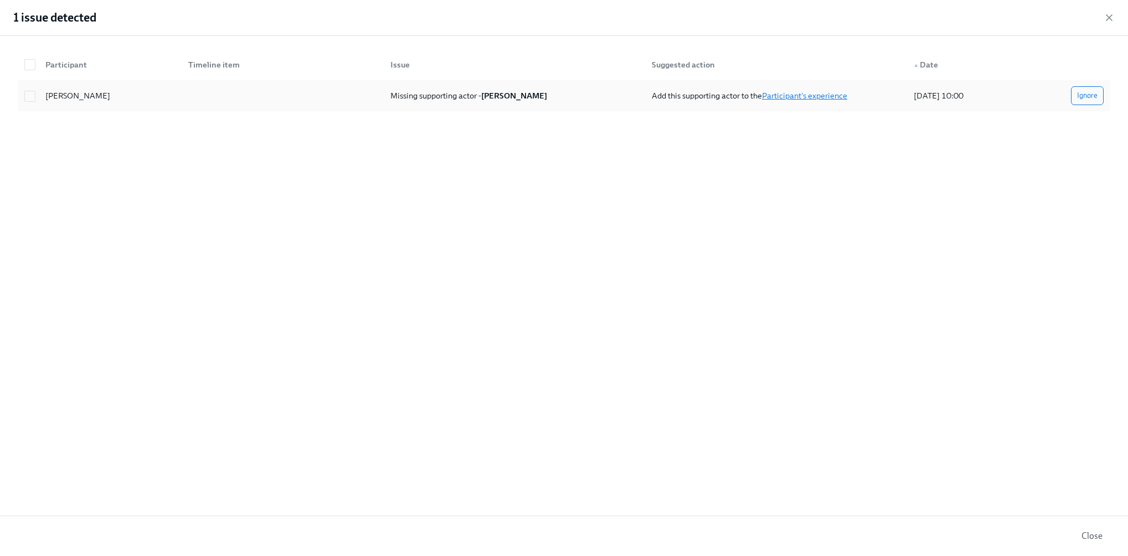
click at [815, 92] on link "Participant's experience" at bounding box center [804, 96] width 85 height 10
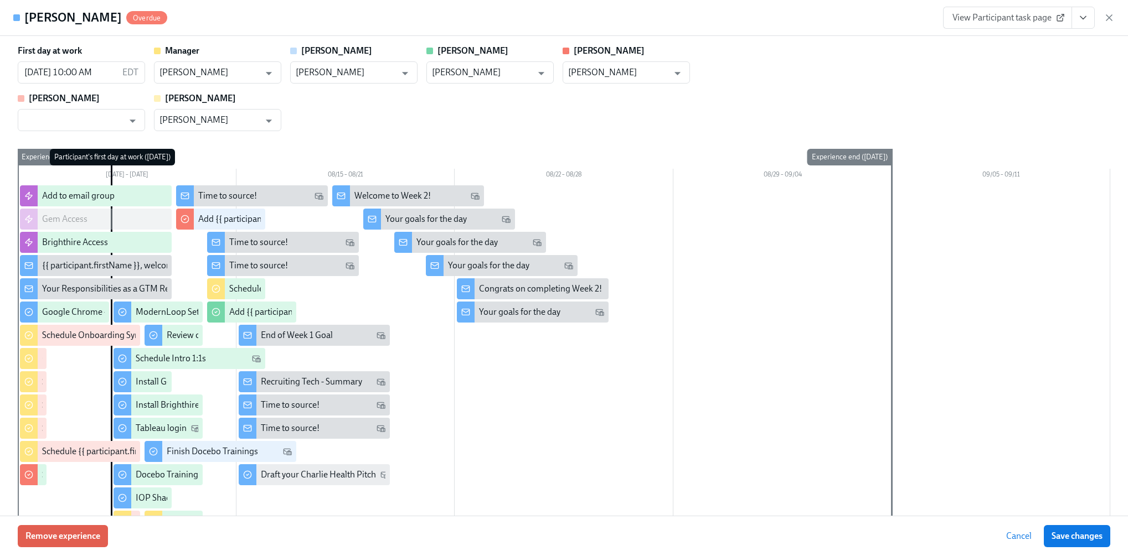
checkbox input "true"
click at [93, 115] on input "text" at bounding box center [73, 120] width 100 height 22
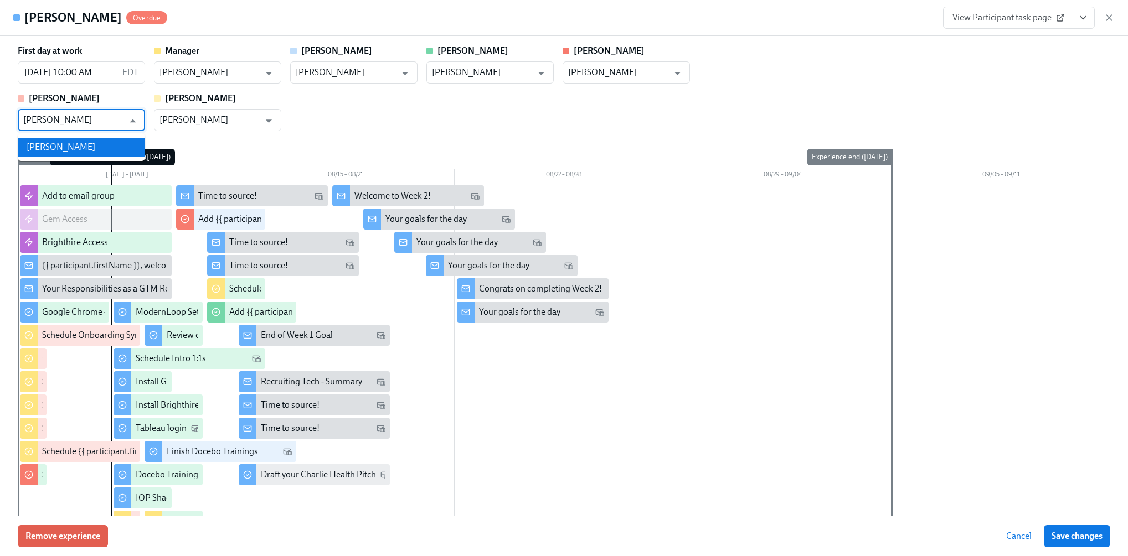
click at [84, 141] on li "[PERSON_NAME]" at bounding box center [81, 147] width 127 height 19
type input "[PERSON_NAME]"
click at [1061, 534] on span "Save changes" at bounding box center [1076, 536] width 51 height 11
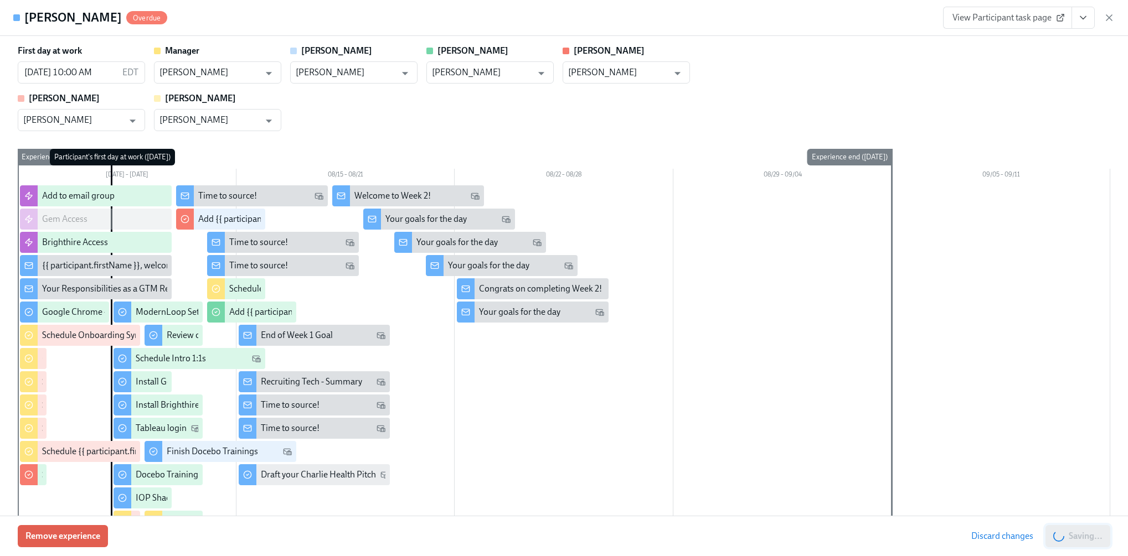
type input "[PERSON_NAME]"
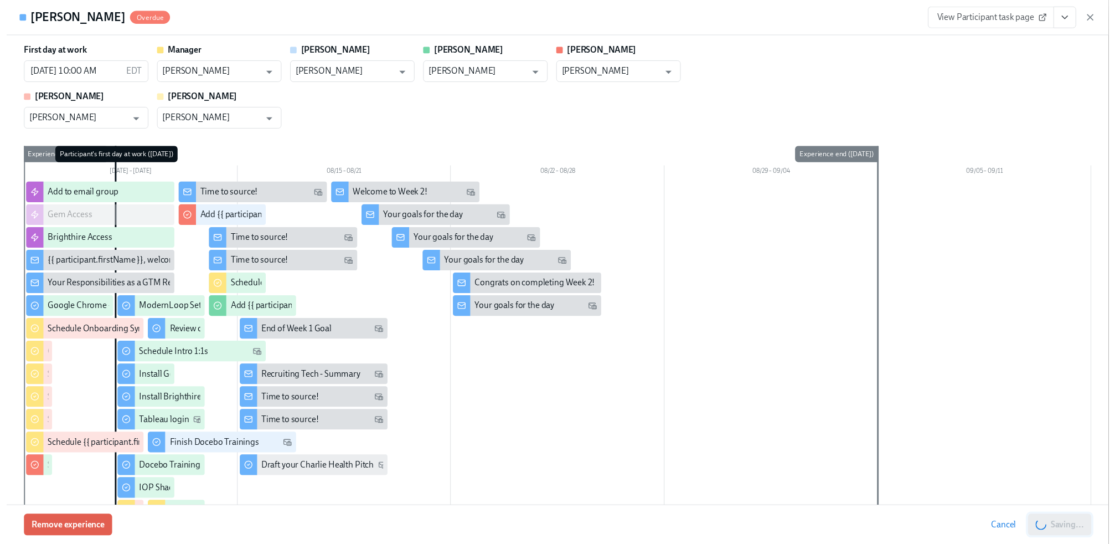
scroll to position [0, 1391]
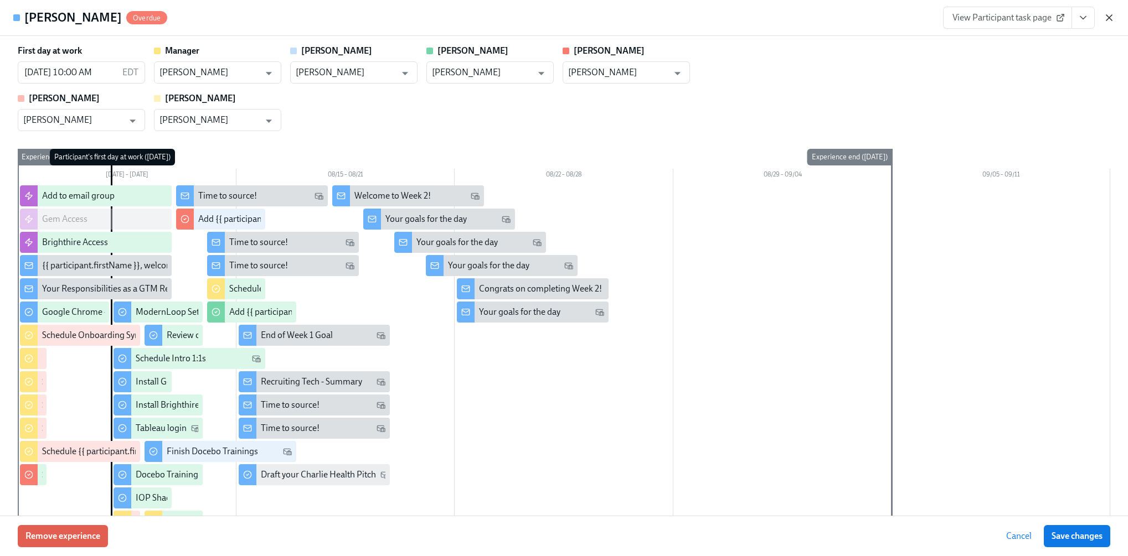
click at [1110, 16] on icon "button" at bounding box center [1109, 18] width 6 height 6
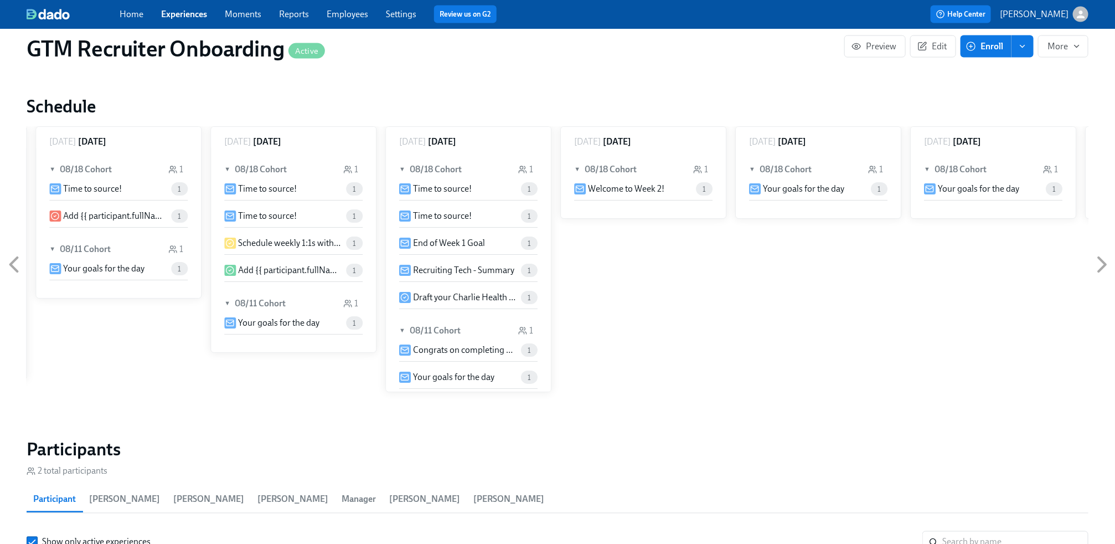
scroll to position [866, 0]
click at [125, 208] on p "Add {{ participant.fullName }} to 1:1 list" at bounding box center [115, 214] width 104 height 12
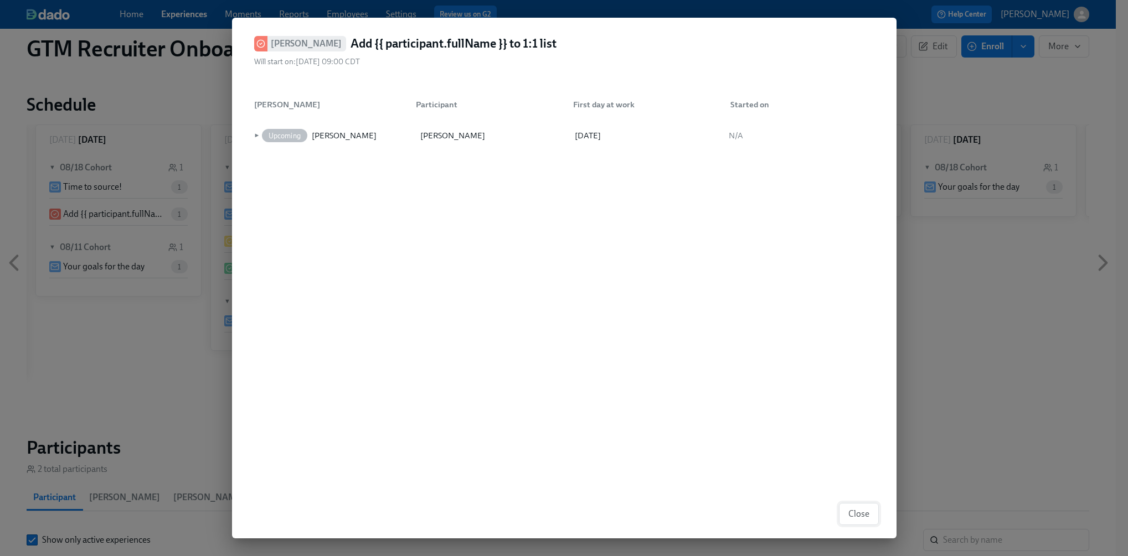
click at [849, 506] on button "Close" at bounding box center [859, 514] width 40 height 22
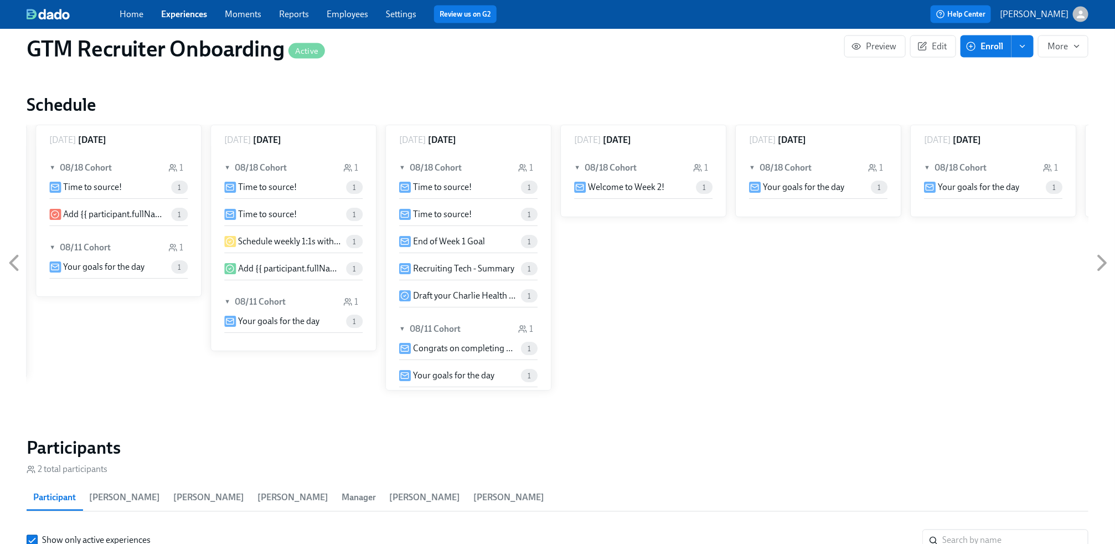
click at [133, 208] on p "Add {{ participant.fullName }} to 1:1 list" at bounding box center [115, 214] width 104 height 12
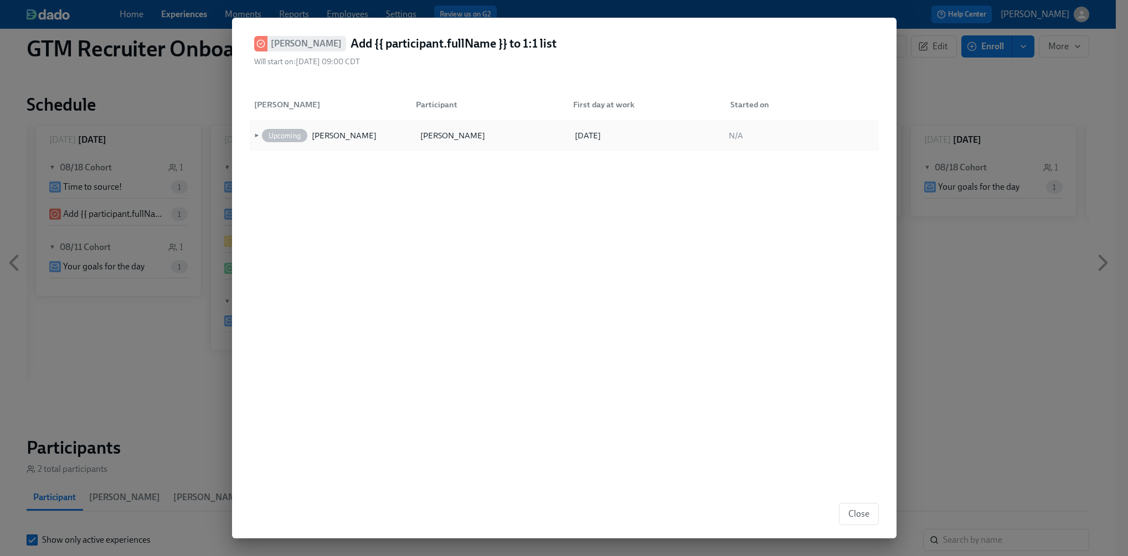
click at [257, 136] on span "►" at bounding box center [256, 136] width 8 height 12
click at [257, 136] on span "▼" at bounding box center [256, 136] width 8 height 12
click at [859, 511] on span "Close" at bounding box center [858, 514] width 21 height 11
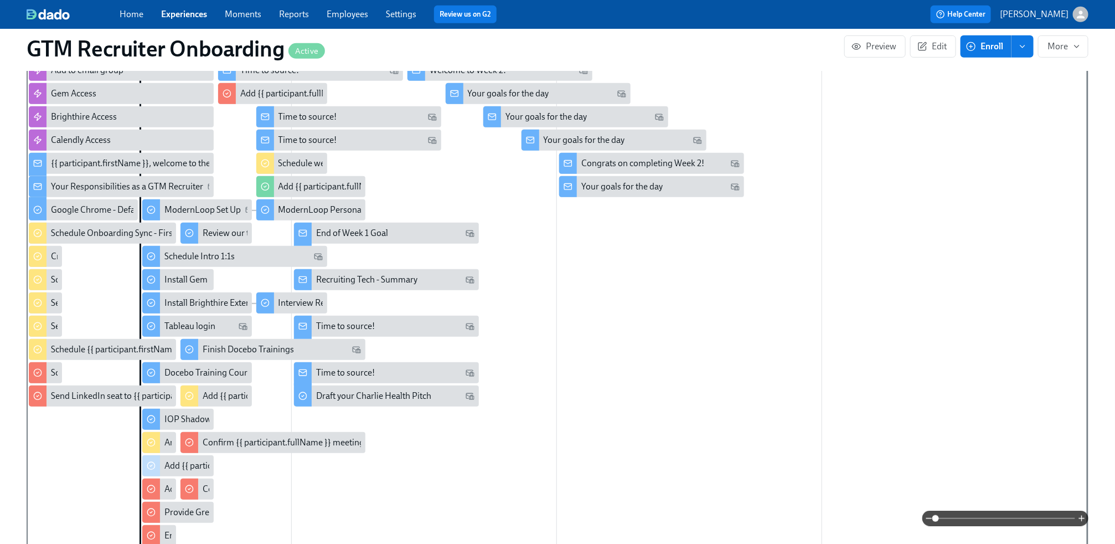
scroll to position [286, 0]
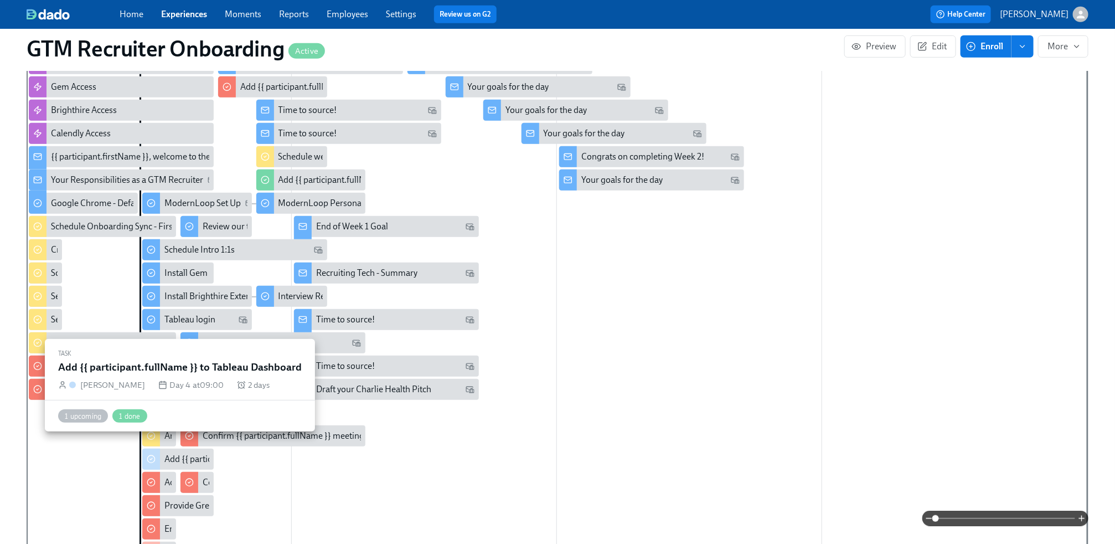
click at [192, 453] on div "Add {{ participant.fullName }} to Tableau Dashboard" at bounding box center [262, 459] width 197 height 12
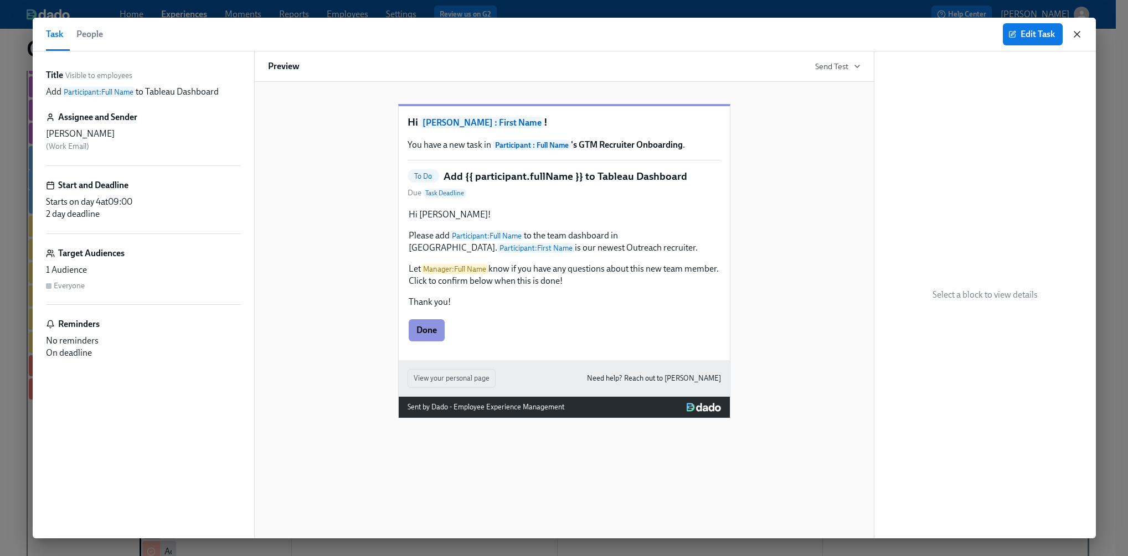
click at [1079, 35] on icon "button" at bounding box center [1076, 34] width 11 height 11
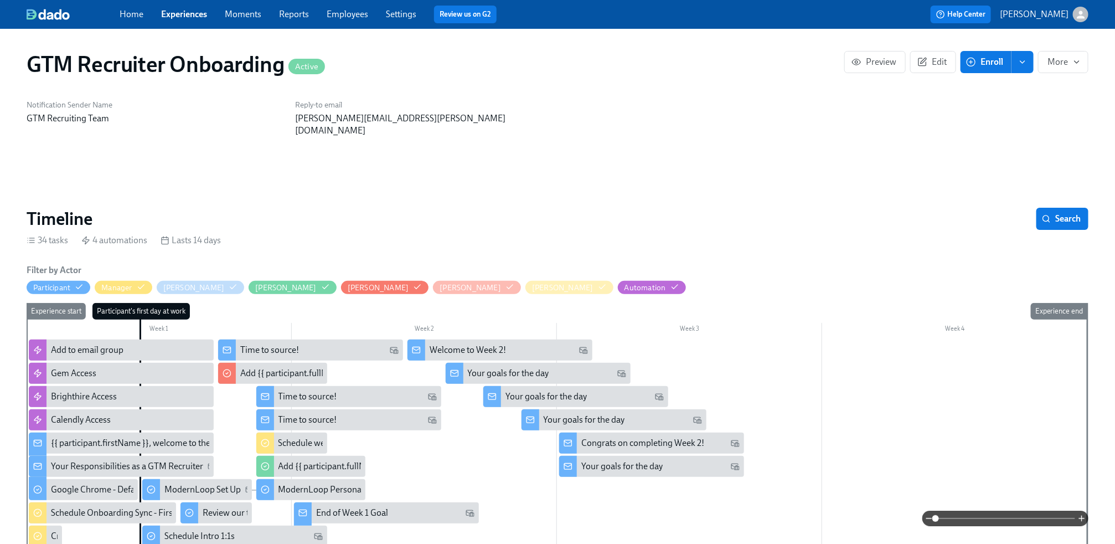
click at [187, 8] on span "Experiences" at bounding box center [184, 14] width 46 height 12
click at [187, 14] on link "Experiences" at bounding box center [184, 14] width 46 height 11
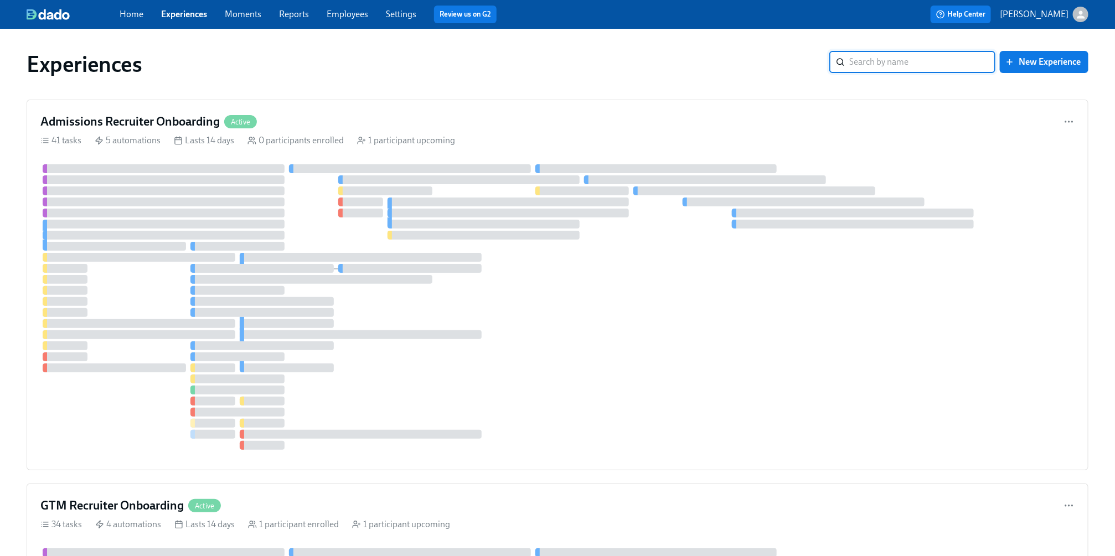
click at [920, 51] on input "search" at bounding box center [922, 62] width 146 height 22
click at [790, 101] on div "Admissions Recruiter Onboarding Active 41 tasks 5 automations Lasts 14 days 0 p…" at bounding box center [558, 285] width 1062 height 371
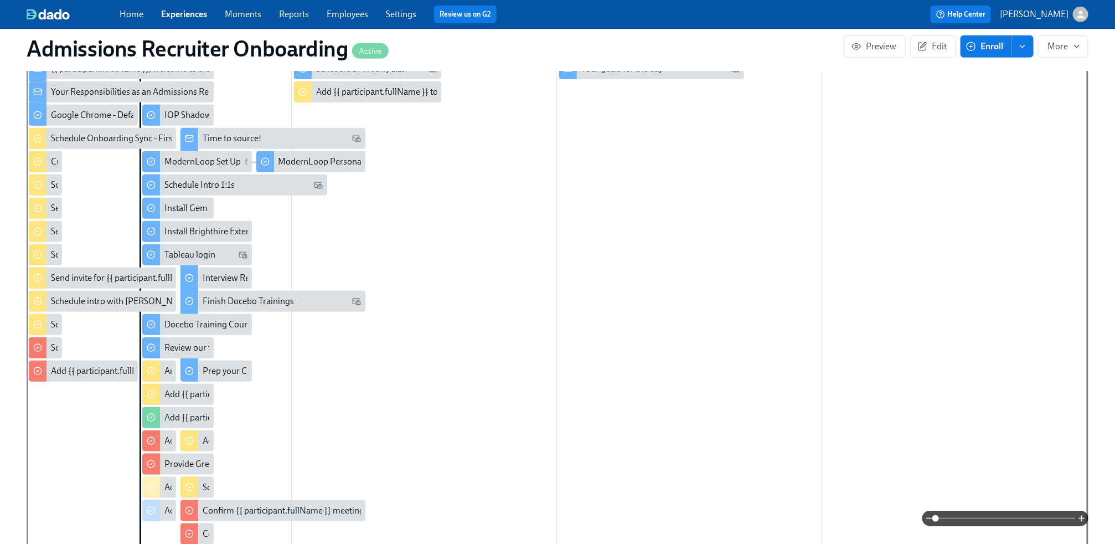
scroll to position [400, 0]
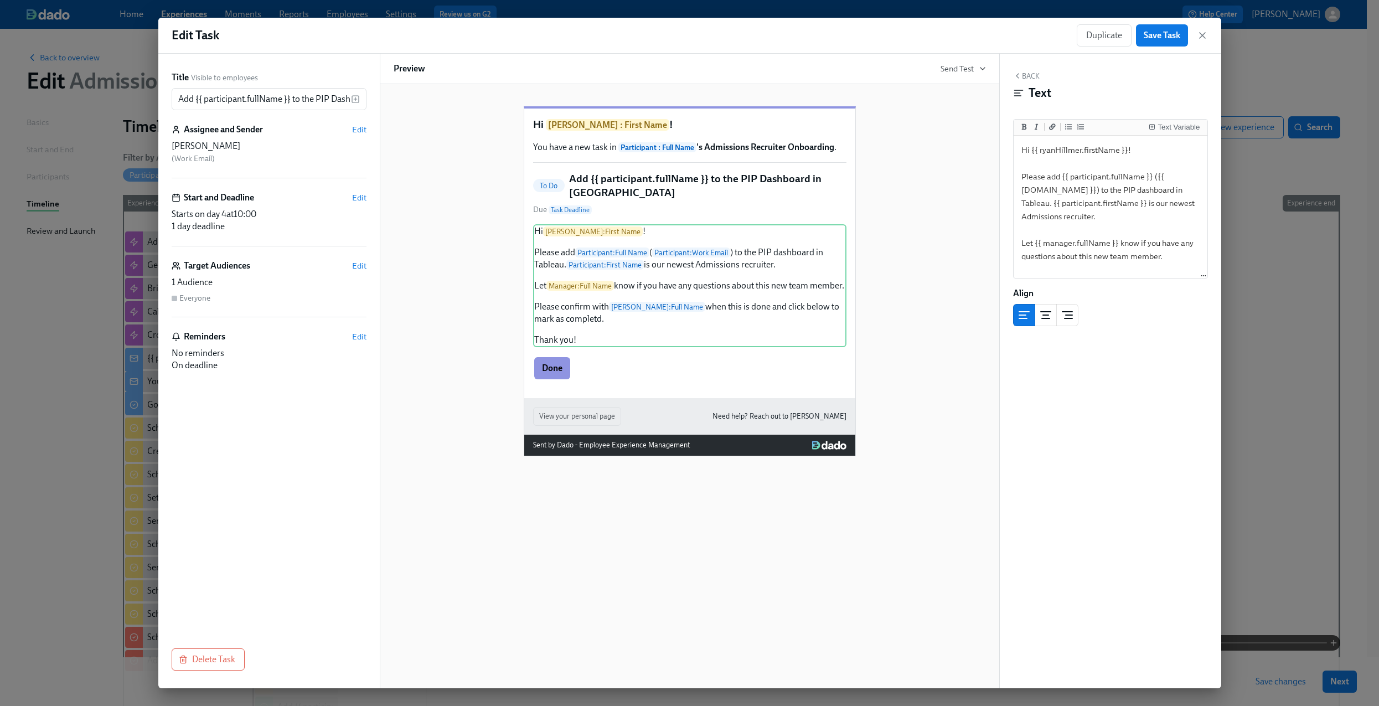
scroll to position [234, 0]
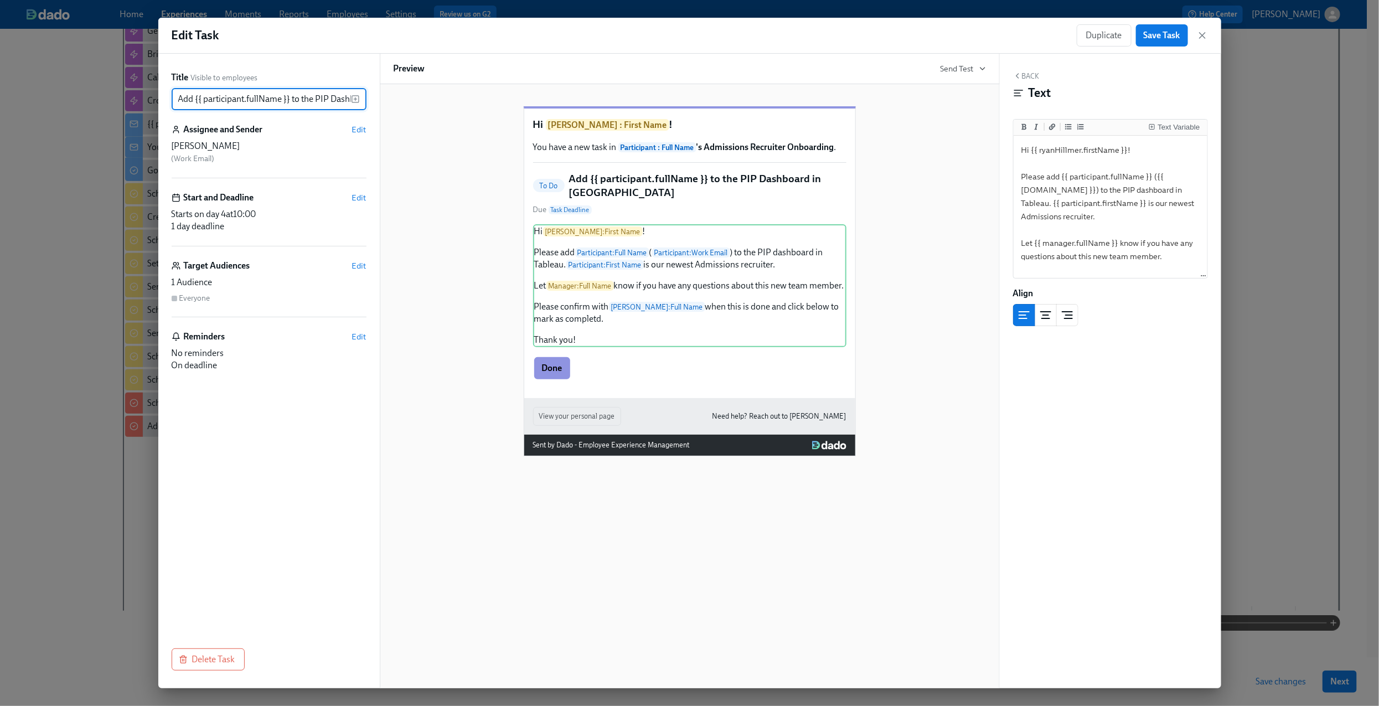
click at [255, 96] on input "Add {{ participant.fullName }} to the PIP Dashboard in [GEOGRAPHIC_DATA]" at bounding box center [261, 99] width 179 height 22
click at [606, 345] on div "Hi [PERSON_NAME] : First Name ! Please add Participant : Full Name ( Participan…" at bounding box center [689, 285] width 313 height 123
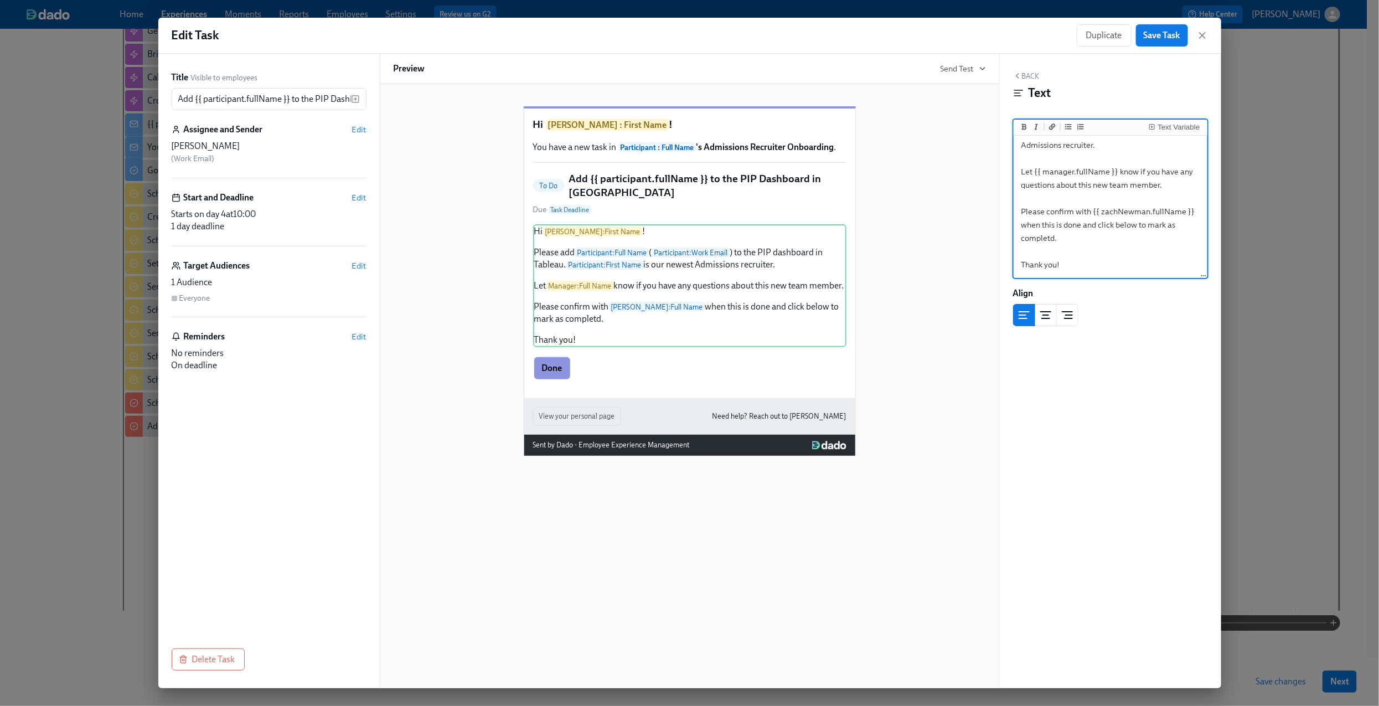
drag, startPoint x: 1069, startPoint y: 236, endPoint x: 1012, endPoint y: 209, distance: 63.9
click at [1012, 209] on div "Back Text Text Variable Hi {{ ryanHillmer.firstName }}! Please add {{ participa…" at bounding box center [1110, 371] width 221 height 635
click at [1166, 38] on span "Save Task" at bounding box center [1162, 35] width 37 height 11
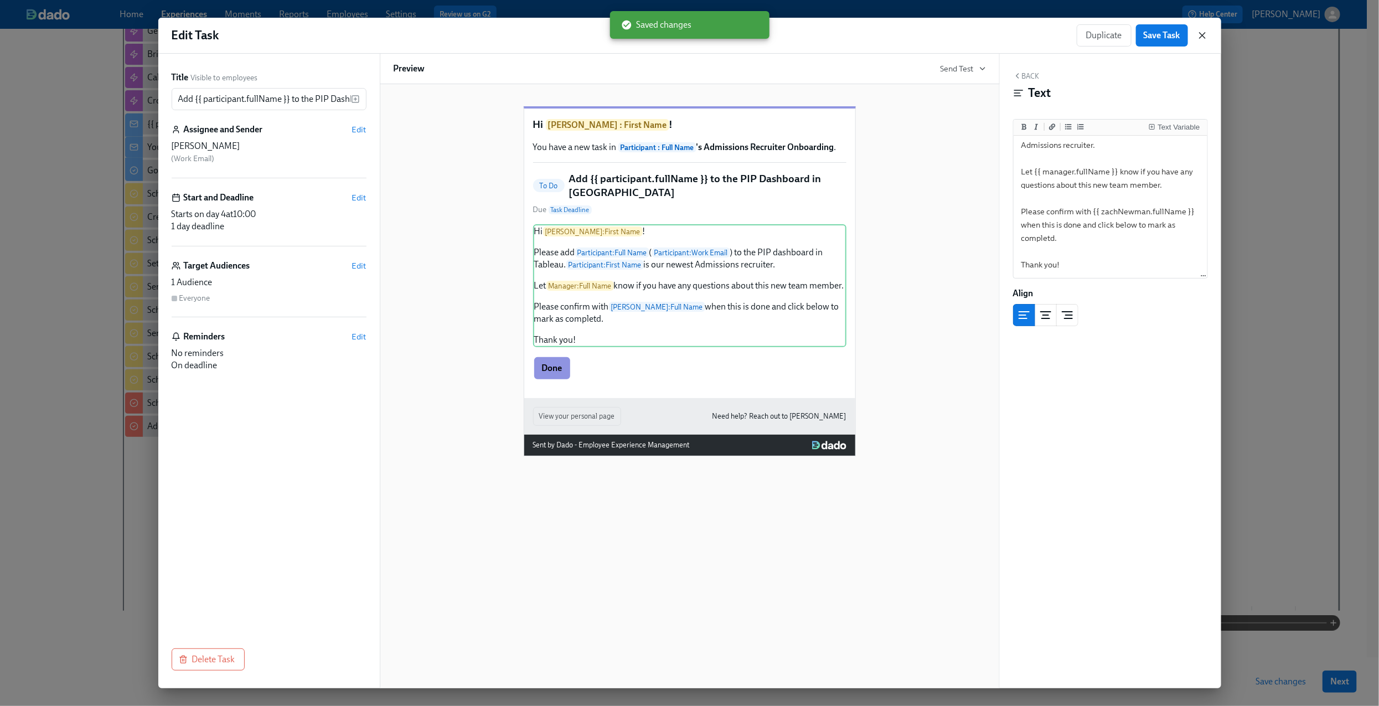
click at [1198, 39] on icon "button" at bounding box center [1202, 35] width 11 height 11
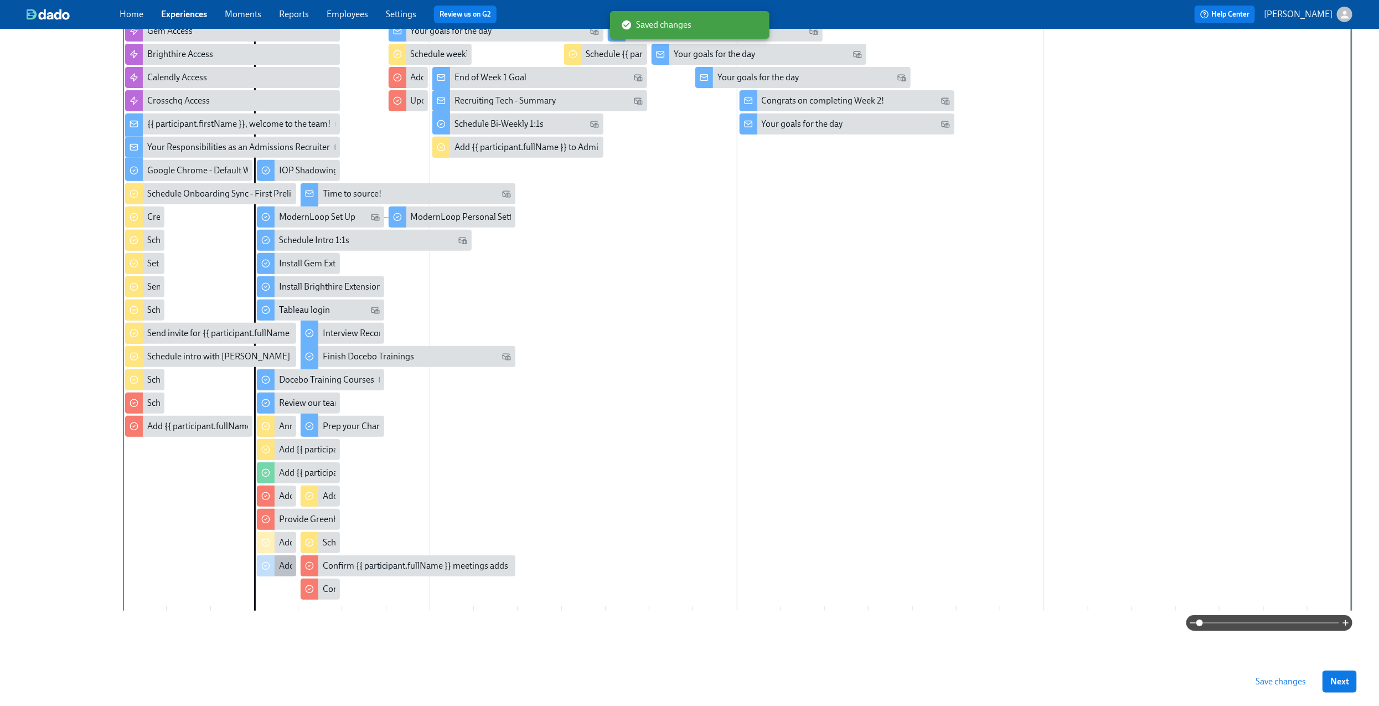
click at [274, 571] on div "Add {{ participant.fullName }} to PIP Dashboard in [GEOGRAPHIC_DATA]" at bounding box center [276, 565] width 39 height 21
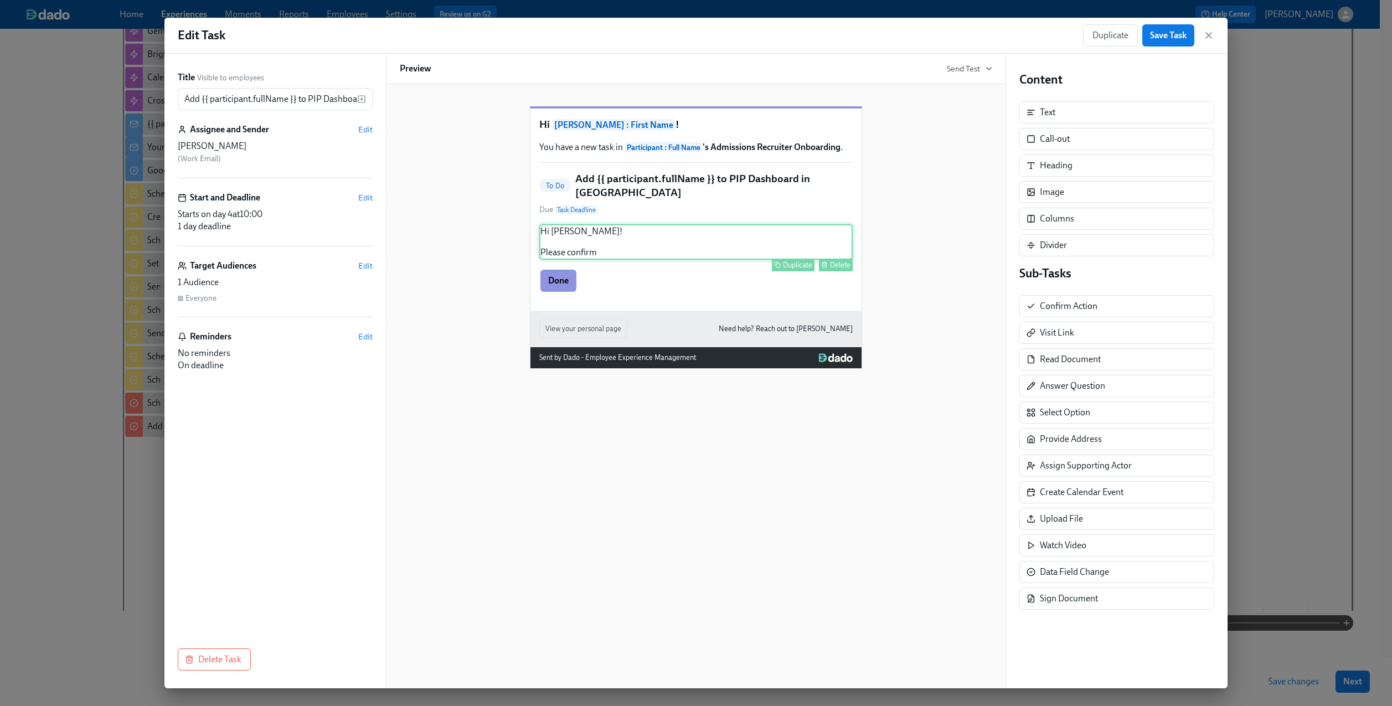
click at [675, 243] on div "Hi Zach! Please confirm Duplicate Delete" at bounding box center [695, 241] width 313 height 35
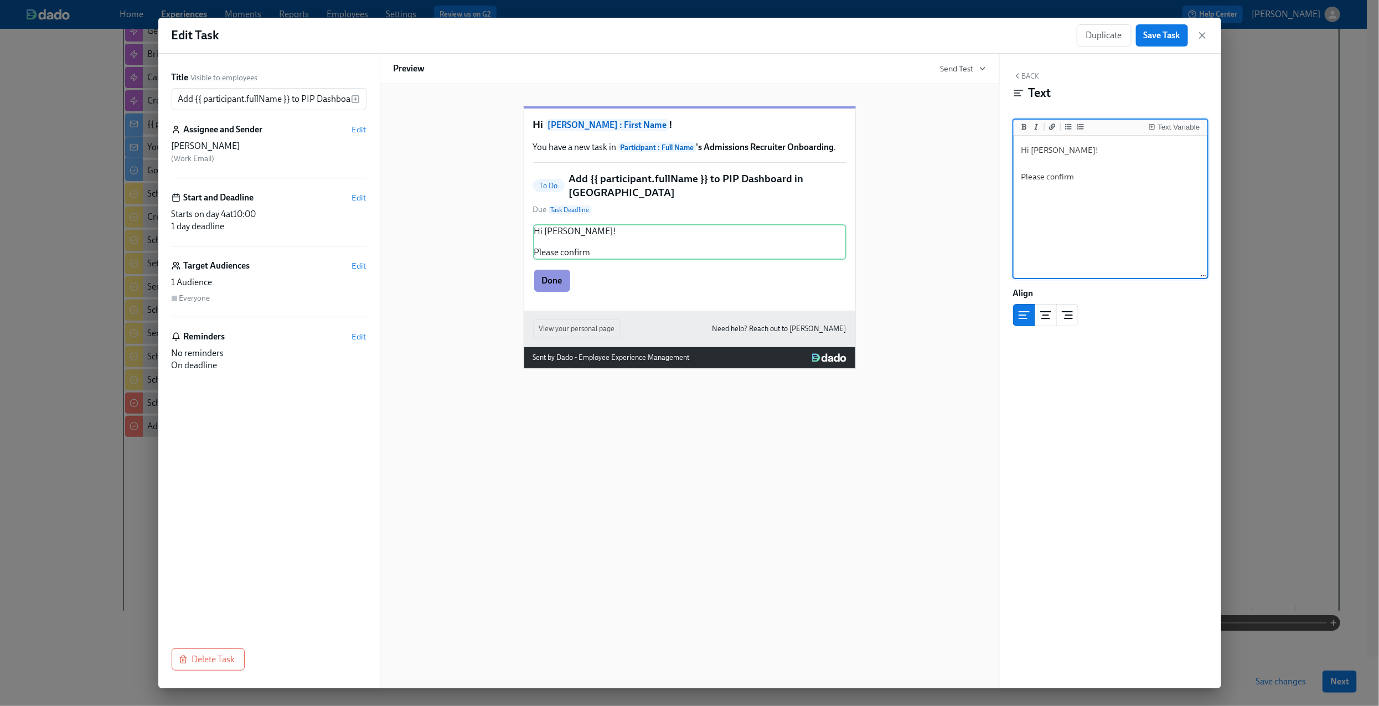
paste textarea "add {{ participant.fullName }} ({{ participant.email }}) to the PIP dashboard i…"
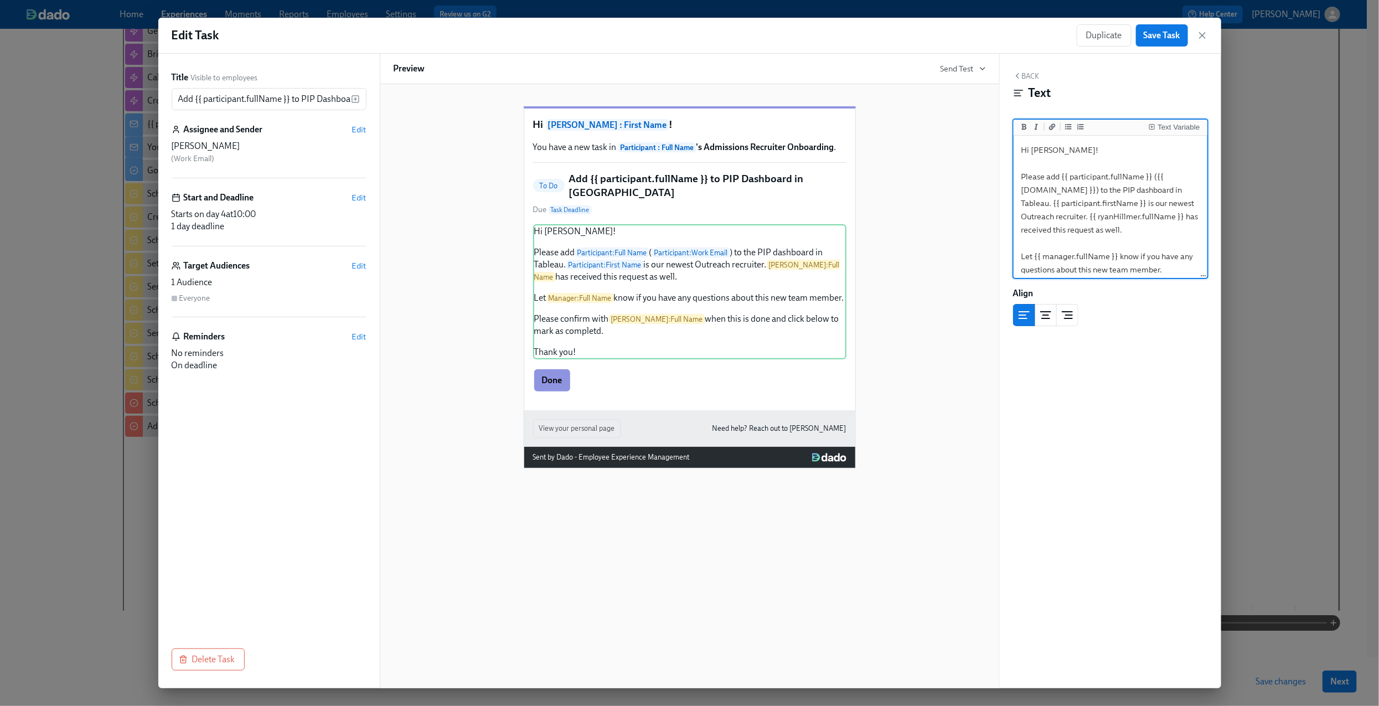
drag, startPoint x: 1081, startPoint y: 214, endPoint x: 1051, endPoint y: 215, distance: 30.5
click at [1051, 215] on textarea "Hi [PERSON_NAME]! Please add {{ participant.fullName }} ({{ [DOMAIN_NAME] }}) t…" at bounding box center [1110, 250] width 189 height 224
type textarea "Hi Zach! Please add {{ participant.fullName }} ({{ participant.email }}) to the…"
click at [1149, 41] on span "Save Task" at bounding box center [1162, 35] width 37 height 11
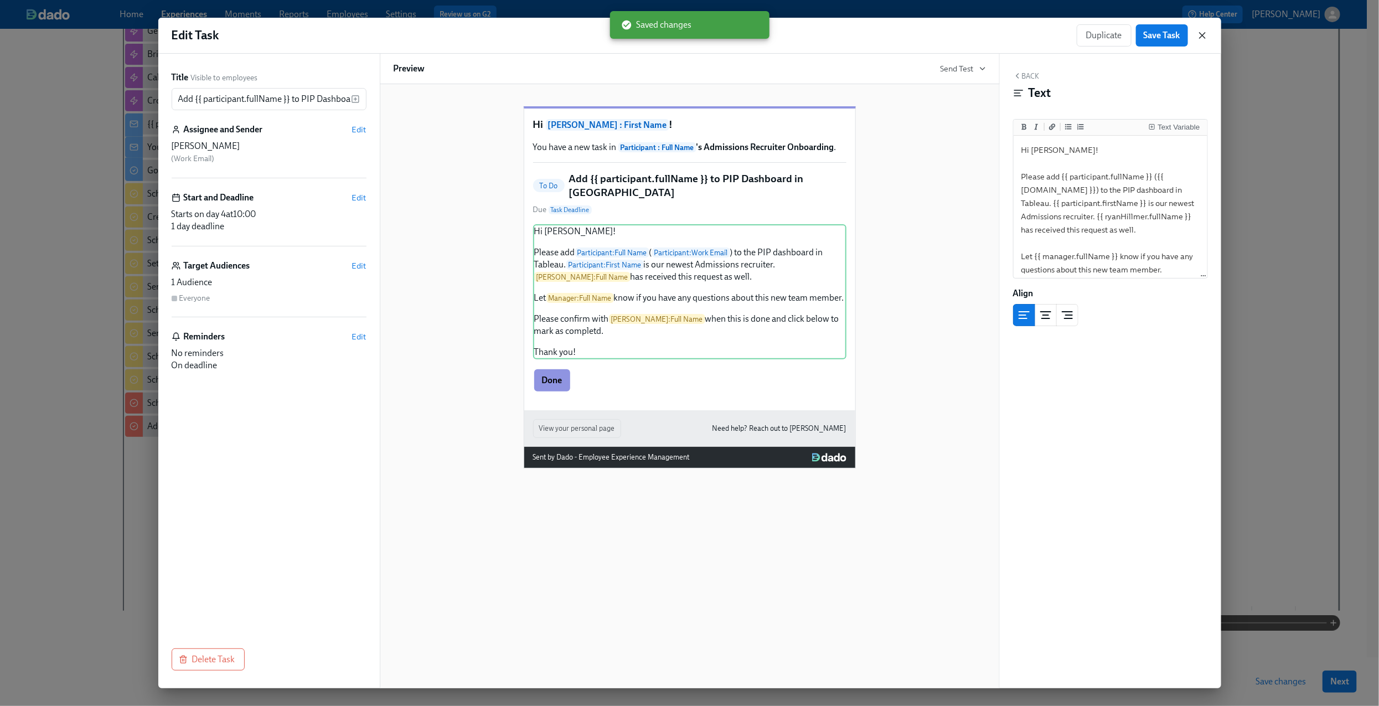
click at [1200, 39] on icon "button" at bounding box center [1202, 35] width 11 height 11
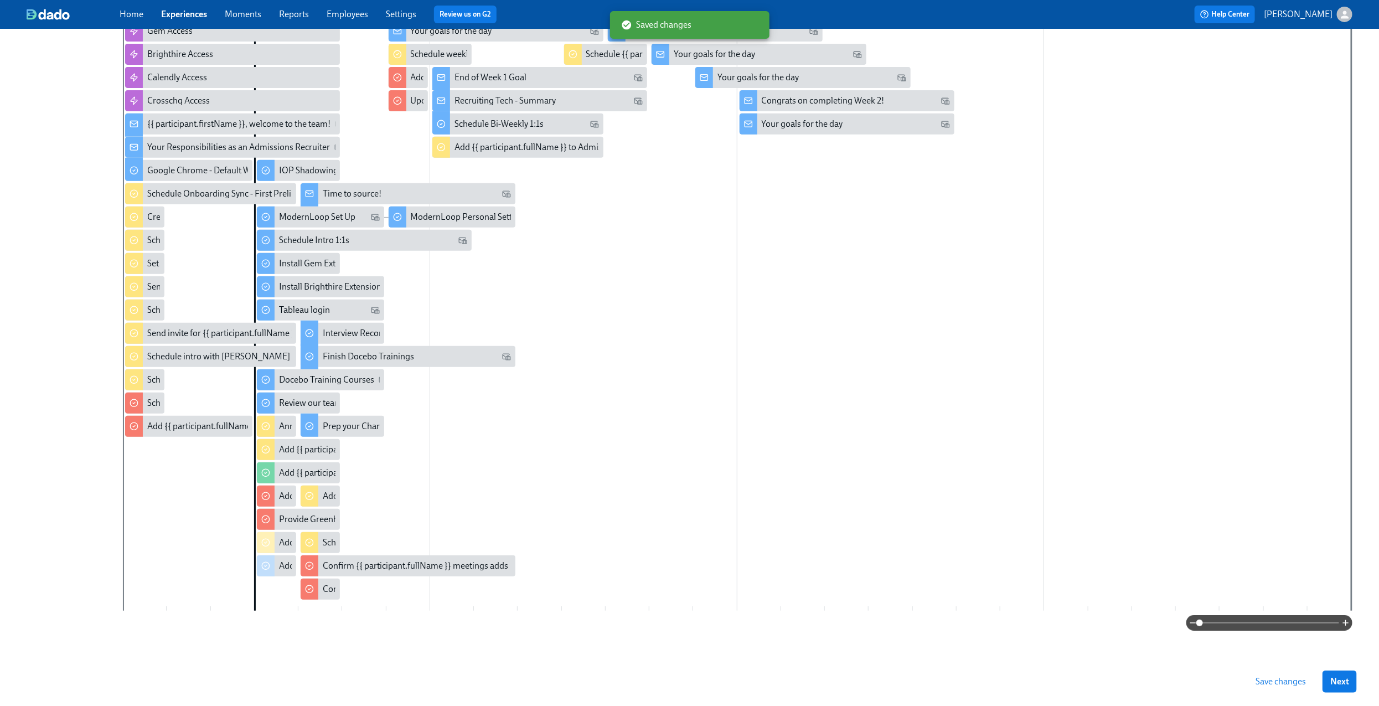
click at [1282, 686] on span "Save changes" at bounding box center [1281, 681] width 50 height 11
click at [287, 538] on div "Add {{ participant.fullName }} to the PIP Dashboard in [GEOGRAPHIC_DATA]" at bounding box center [425, 543] width 292 height 12
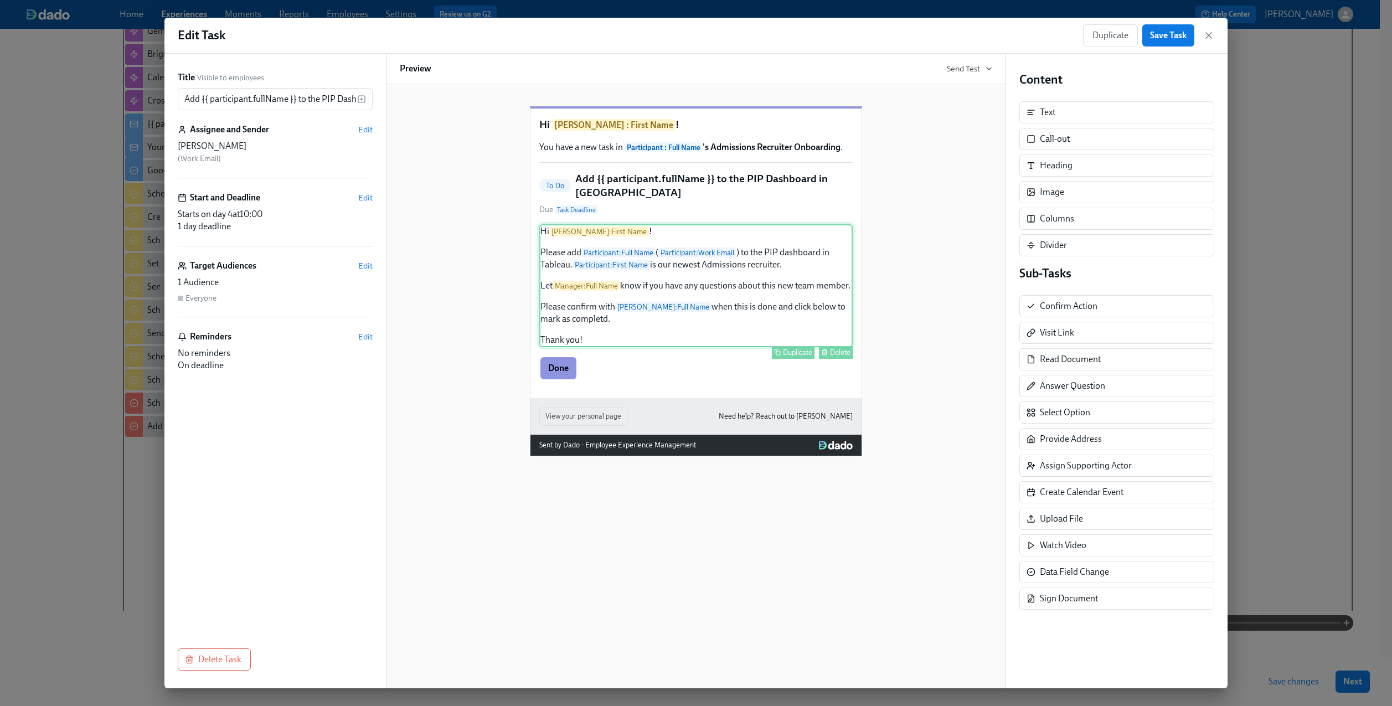
click at [729, 303] on div "Hi Ryan Hillmer : First Name ! Please add Participant : Full Name ( Participant…" at bounding box center [695, 285] width 313 height 123
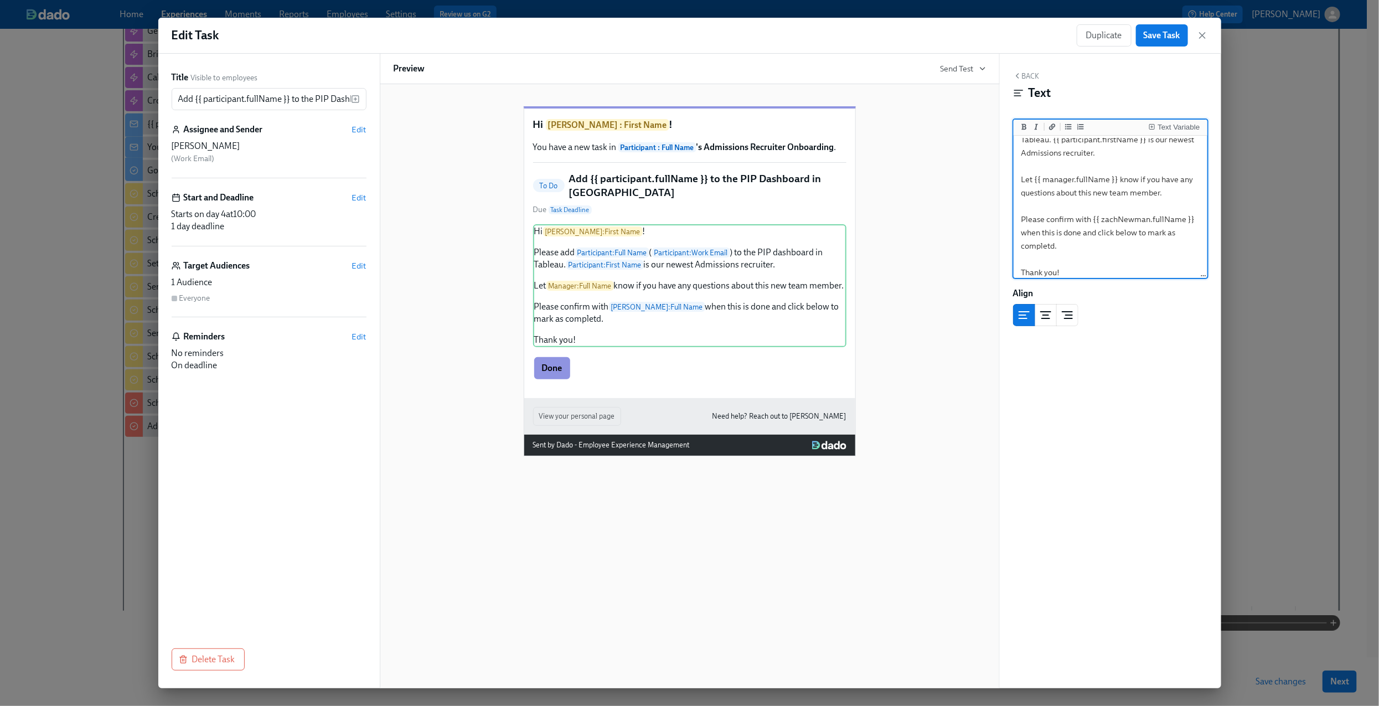
scroll to position [65, 0]
drag, startPoint x: 1082, startPoint y: 246, endPoint x: 1013, endPoint y: 219, distance: 74.1
click at [1014, 219] on div "Hi {{ ryanHillmer.firstName }}! Please add {{ participant.fullName }} ({{ parti…" at bounding box center [1111, 207] width 194 height 143
click at [1077, 230] on textarea "Hi {{ ryanHillmer.firstName }}! Please add {{ participant.fullName }} ({{ parti…" at bounding box center [1110, 178] width 189 height 210
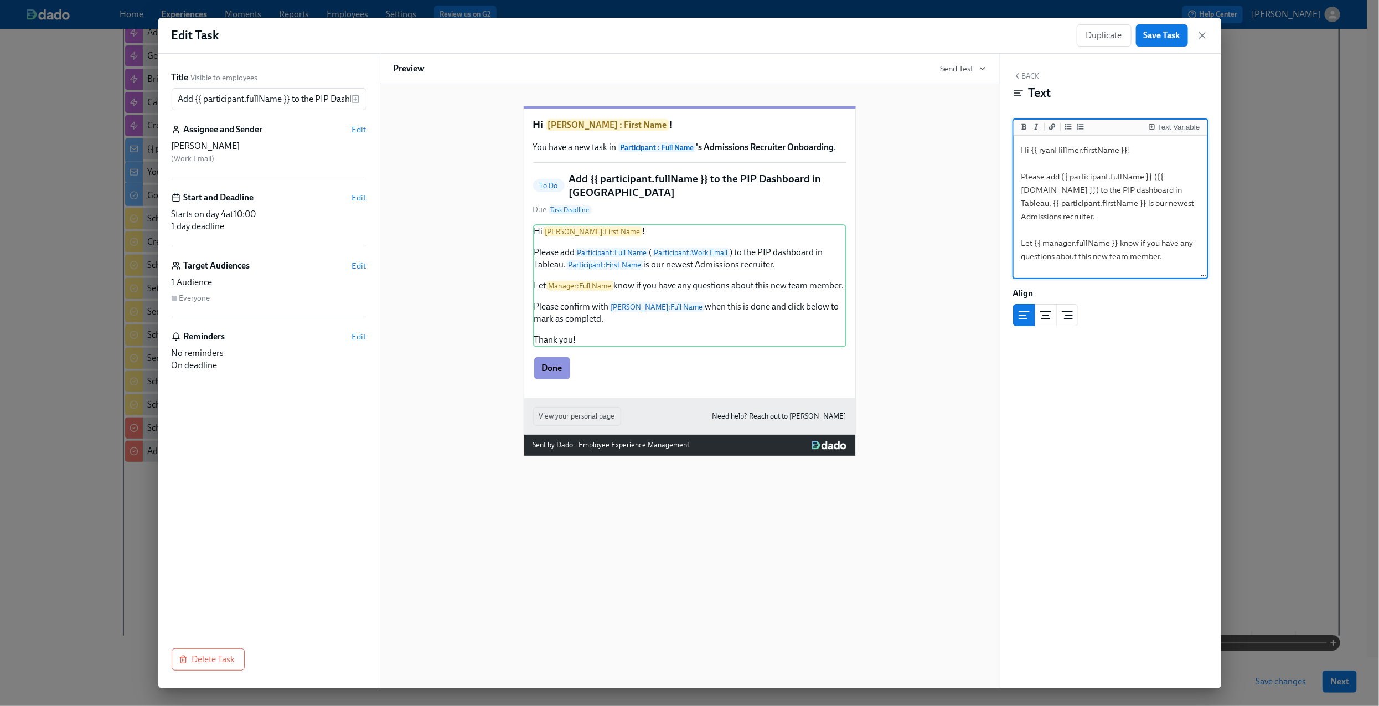
scroll to position [213, 0]
click at [1136, 215] on textarea "Hi {{ ryanHillmer.firstName }}! Please add {{ participant.fullName }} ({{ parti…" at bounding box center [1110, 243] width 189 height 210
type textarea "Hi {{ ryanHillmer.firstName }}! Please add {{ participant.fullName }} ({{ parti…"
click at [1167, 121] on button "Text Variable" at bounding box center [1174, 126] width 55 height 11
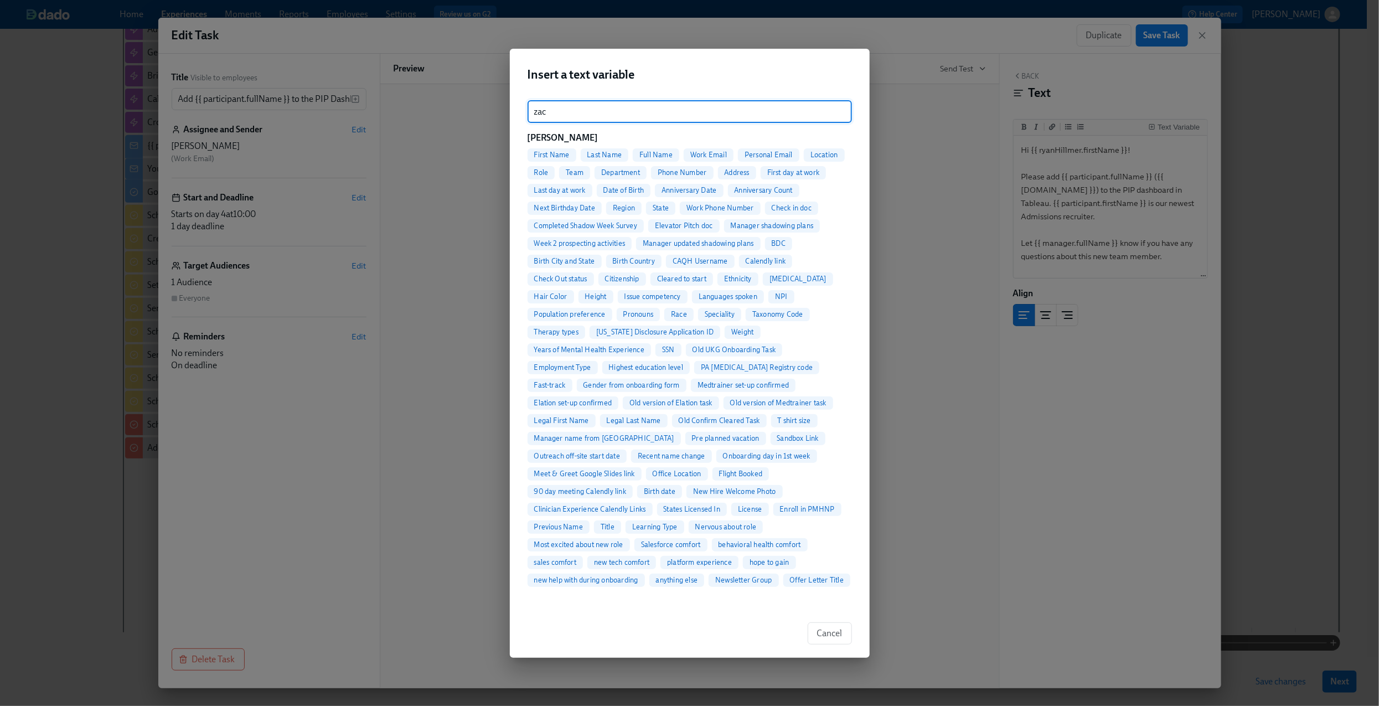
type input "zac"
click at [664, 153] on span "Full Name" at bounding box center [656, 155] width 47 height 8
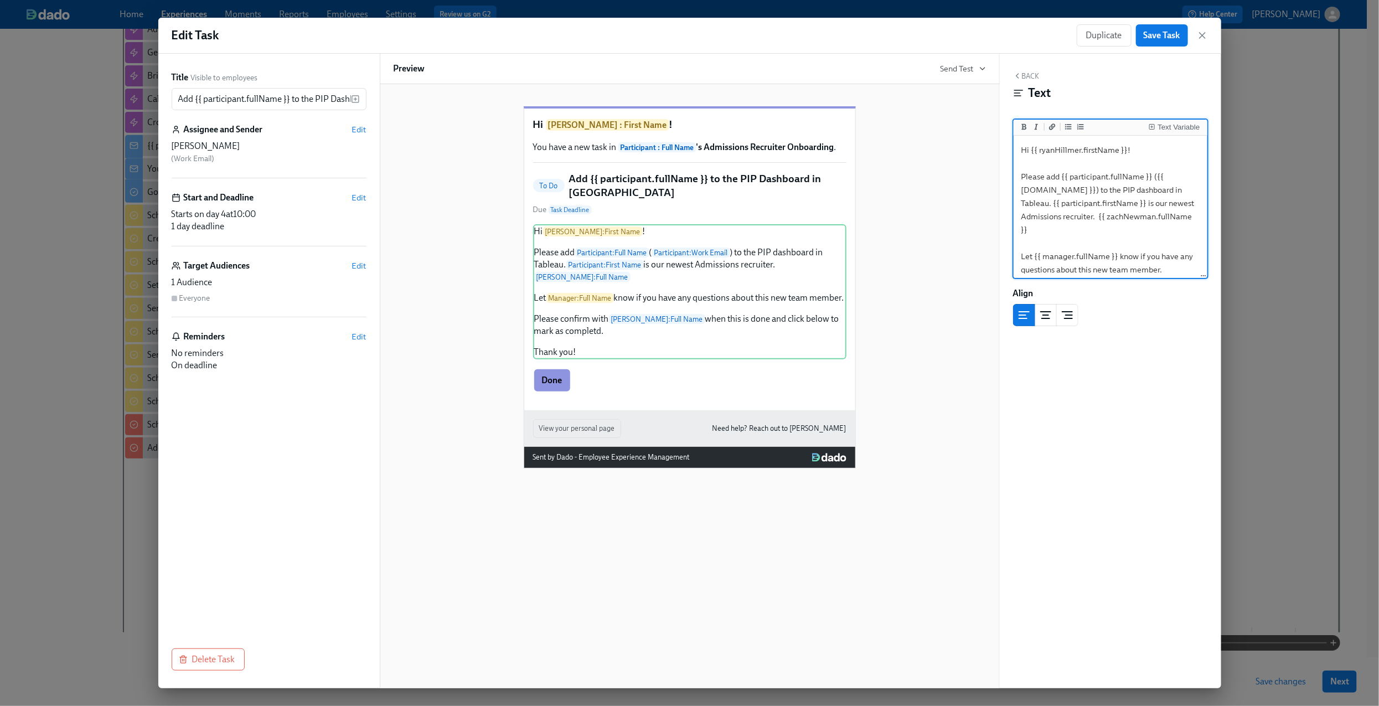
paste textarea "has received this request as well."
type textarea "Hi {{ ryanHillmer.firstName }}! Please add {{ participant.fullName }} ({{ [DOMA…"
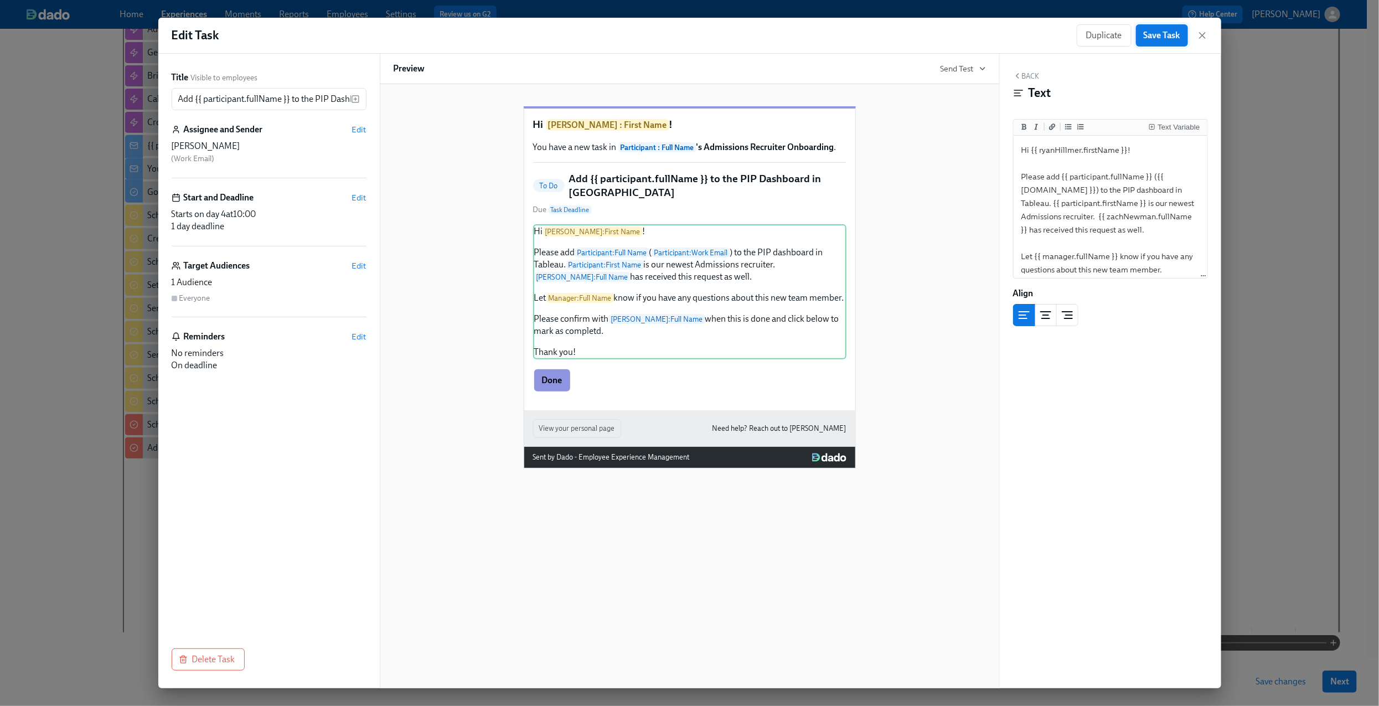
click at [1159, 38] on span "Save Task" at bounding box center [1162, 35] width 37 height 11
click at [1092, 239] on textarea "Hi {{ ryanHillmer.firstName }}! Please add {{ participant.fullName }} ({{ [DOMA…" at bounding box center [1110, 250] width 189 height 224
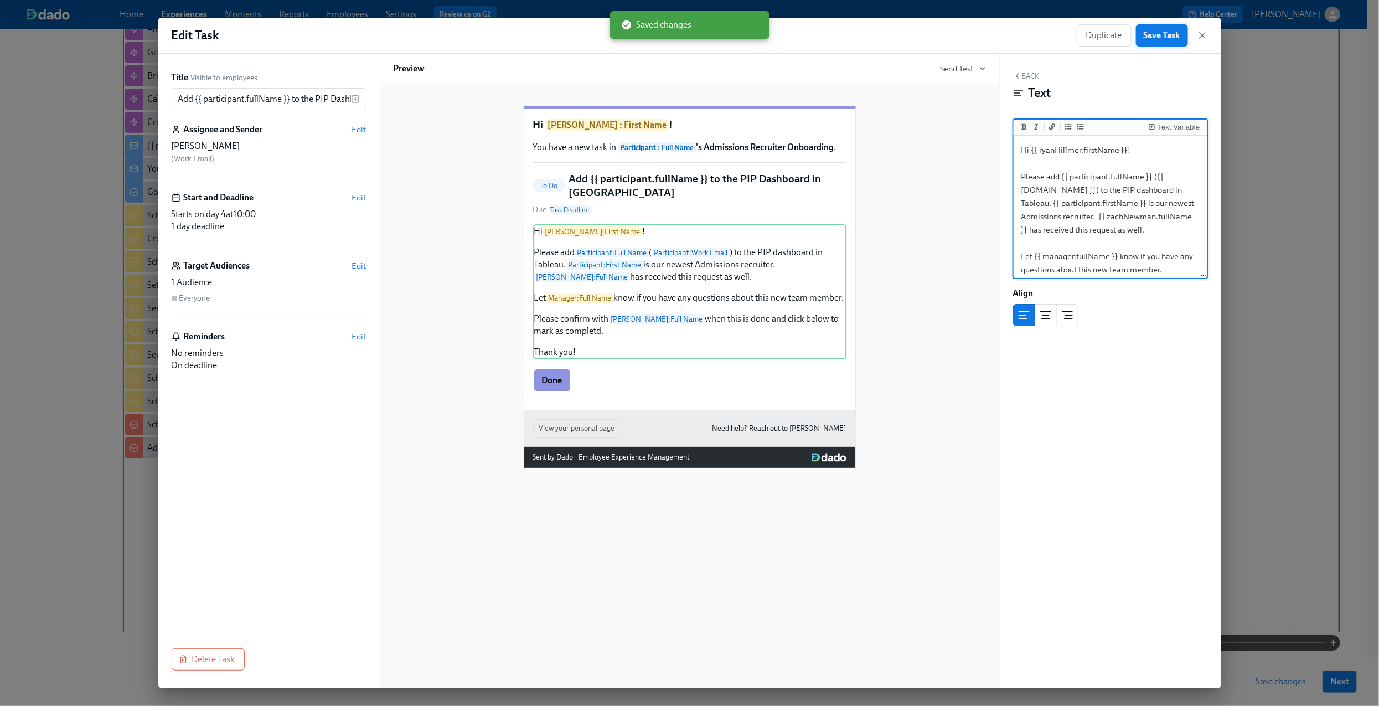
click at [1157, 28] on button "Save Task" at bounding box center [1162, 35] width 52 height 22
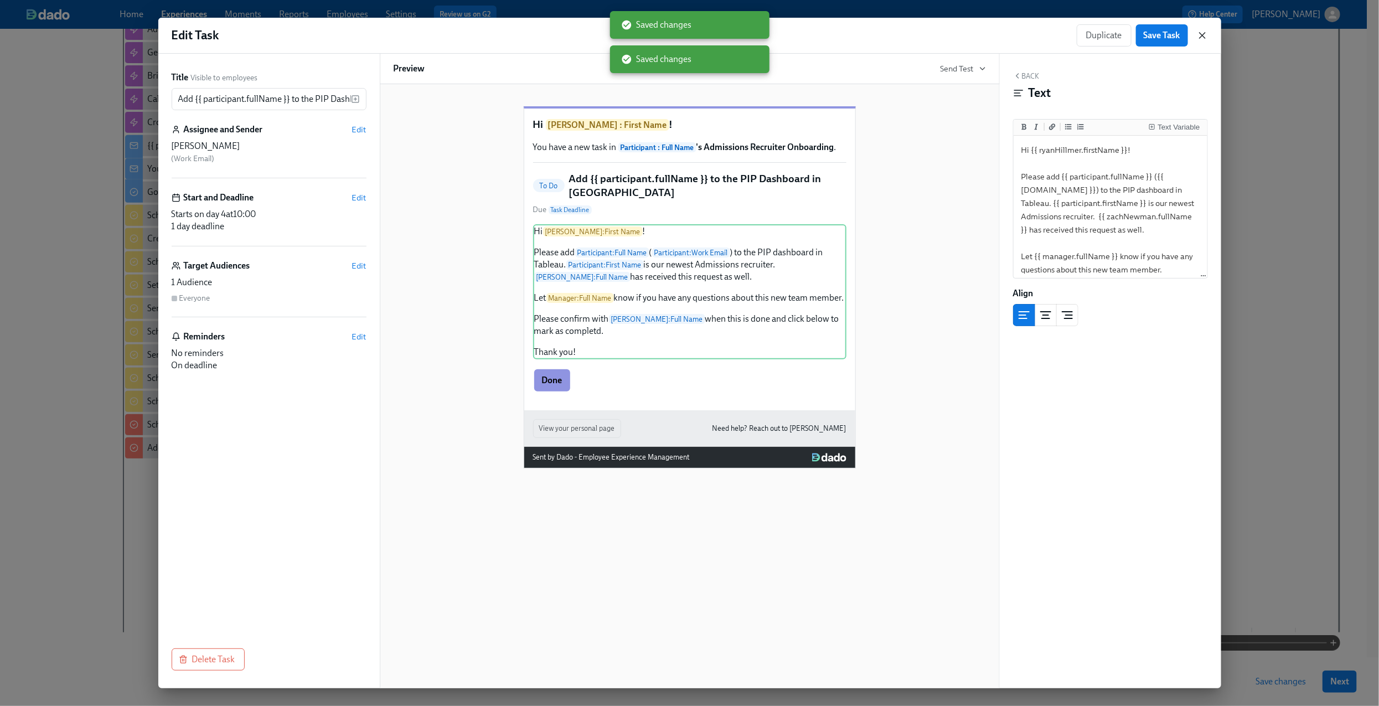
click at [1200, 38] on icon "button" at bounding box center [1203, 36] width 6 height 6
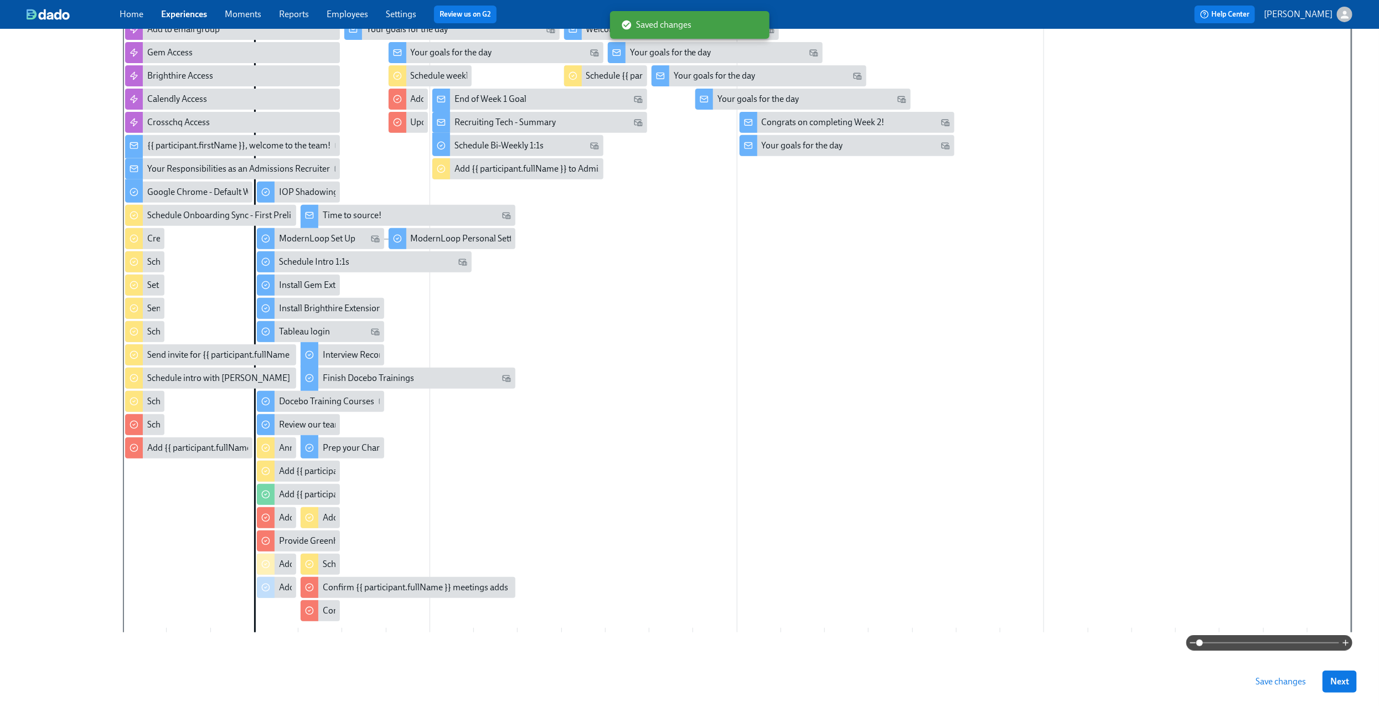
click at [1285, 687] on button "Save changes" at bounding box center [1281, 682] width 66 height 22
click at [1306, 687] on button "Save changes" at bounding box center [1281, 682] width 66 height 22
click at [1357, 678] on button "Next" at bounding box center [1340, 682] width 34 height 22
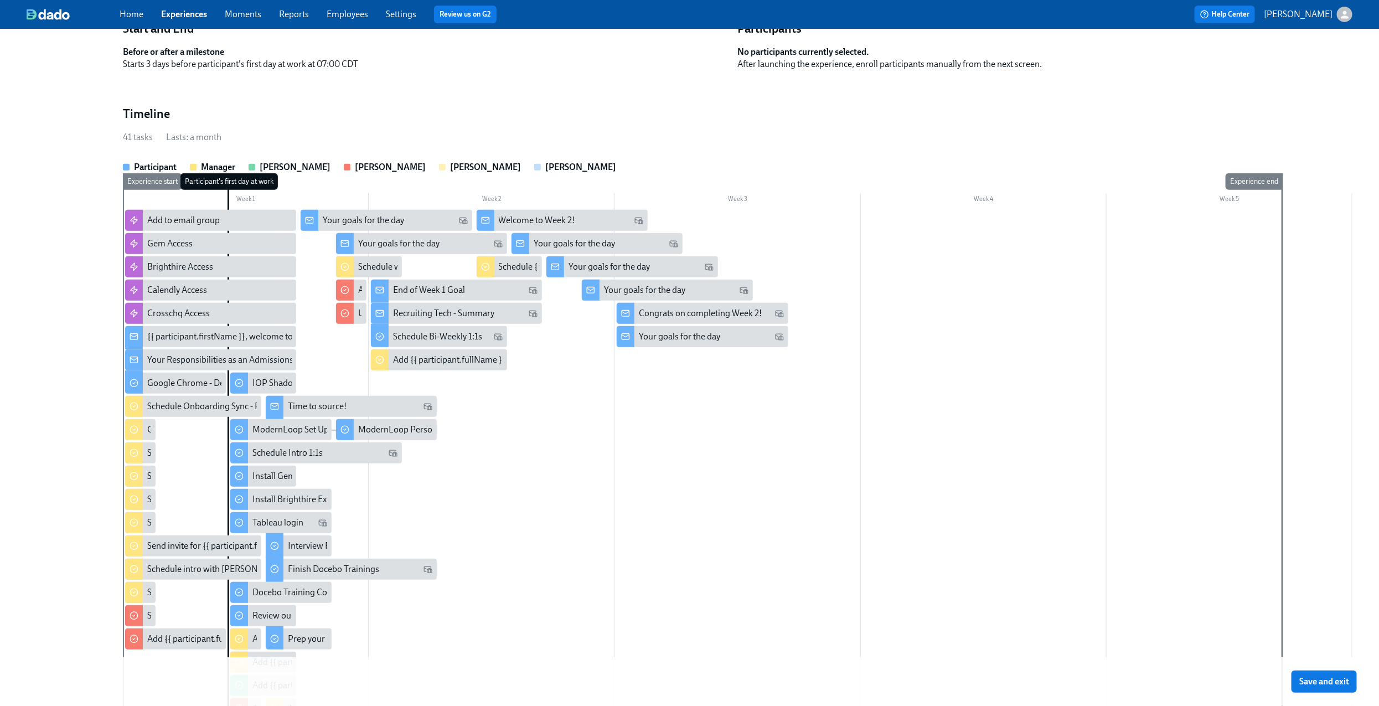
click at [1357, 678] on button "Save and exit" at bounding box center [1324, 682] width 65 height 22
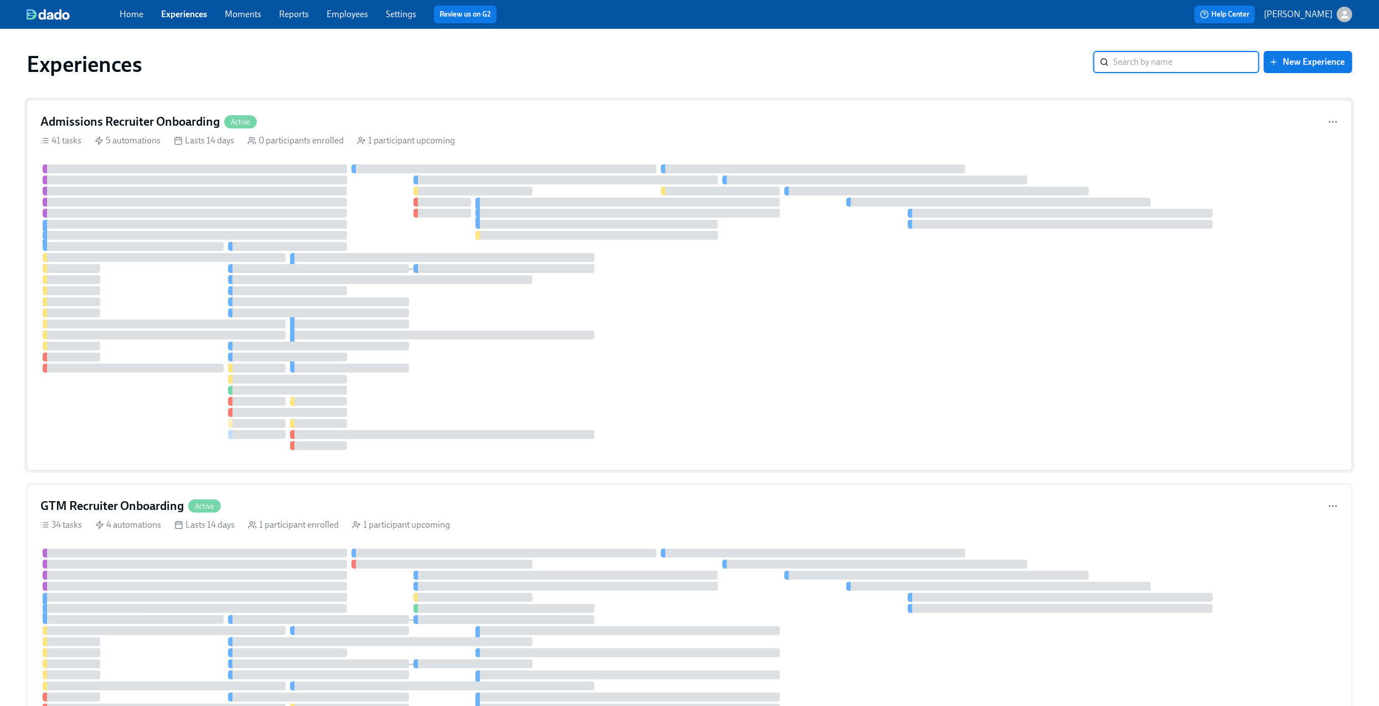
click at [507, 118] on div "Admissions Recruiter Onboarding Active" at bounding box center [689, 122] width 1298 height 17
